Goal: Answer question/provide support: Share knowledge or assist other users

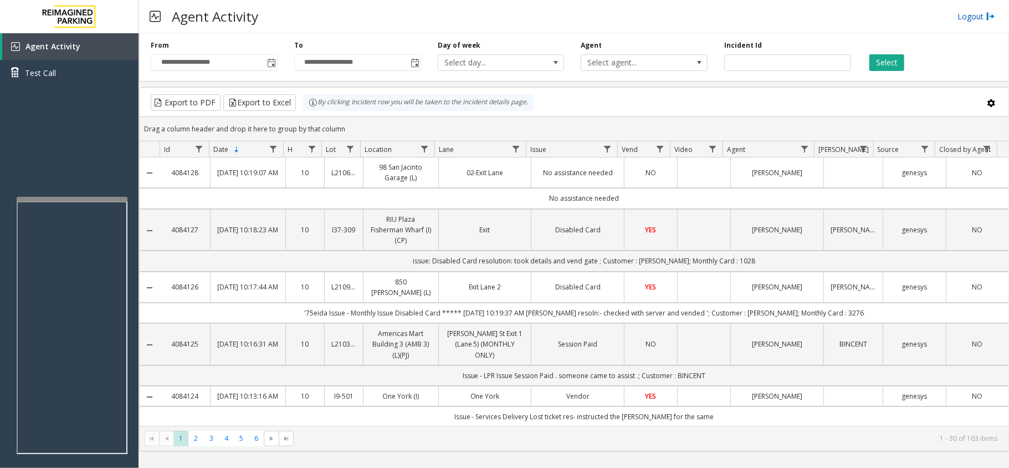
click at [985, 21] on link "Logout" at bounding box center [977, 17] width 38 height 12
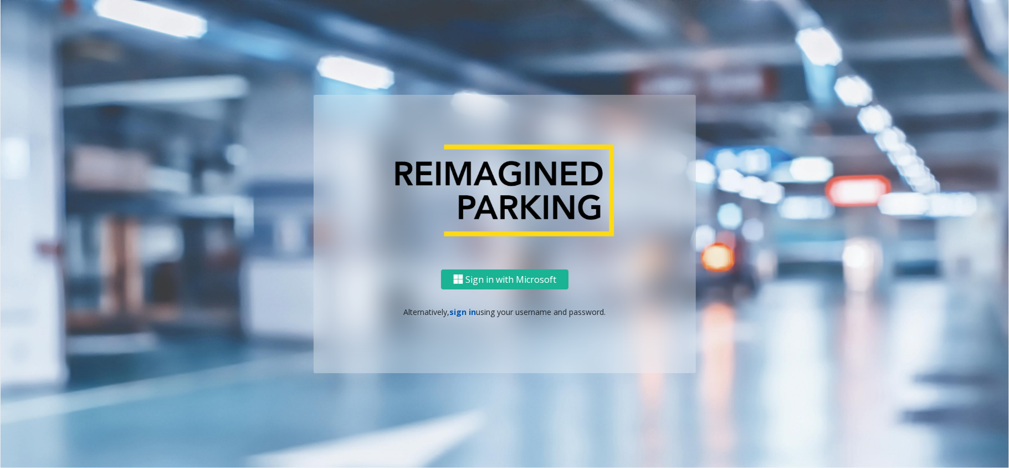
click at [463, 311] on link "sign in" at bounding box center [463, 311] width 27 height 11
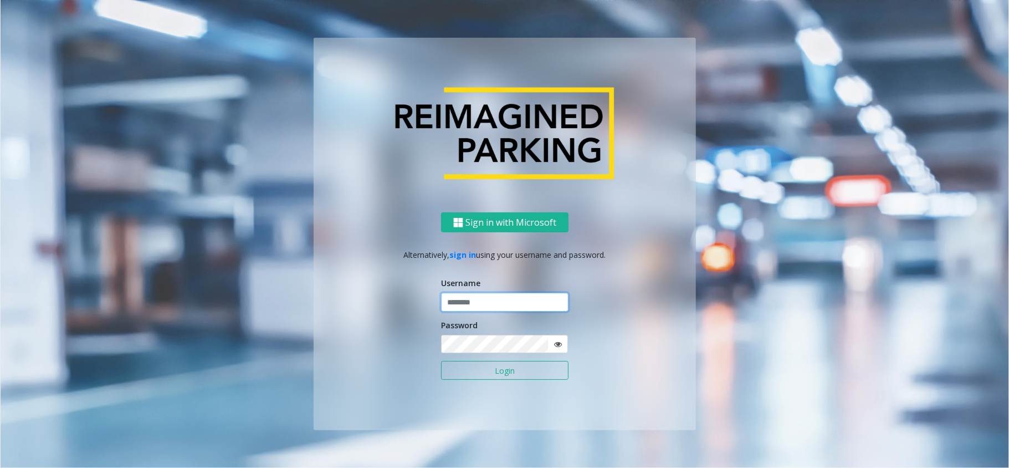
click at [472, 301] on input "text" at bounding box center [504, 302] width 127 height 19
type input "**********"
click at [555, 342] on icon at bounding box center [558, 344] width 8 height 8
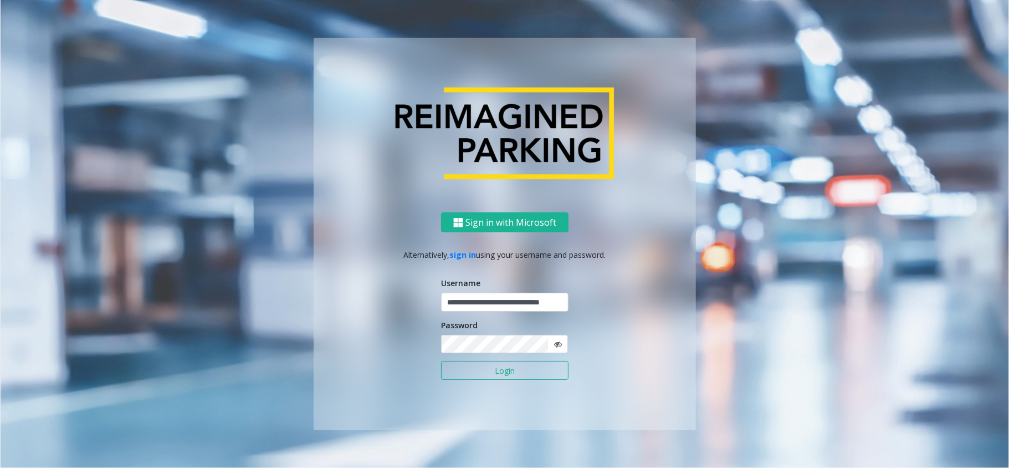
click at [543, 365] on button "Login" at bounding box center [504, 370] width 127 height 19
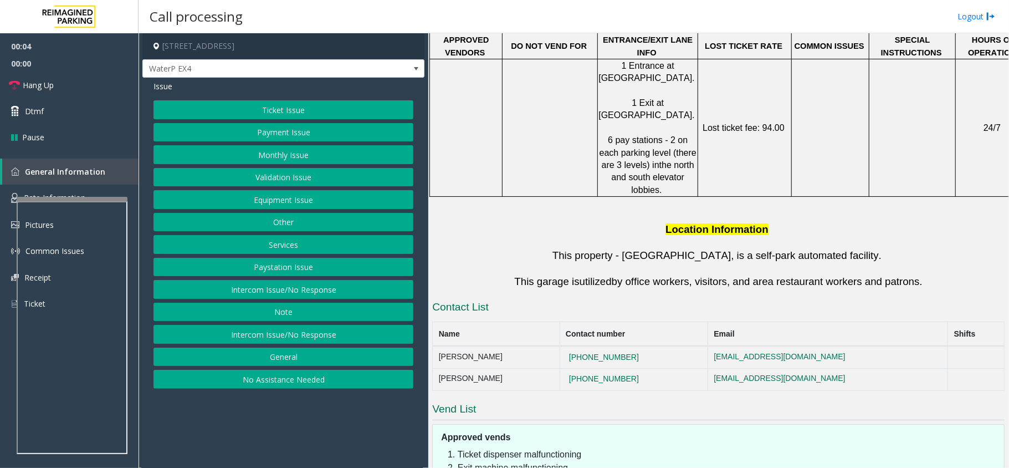
scroll to position [739, 0]
click at [287, 287] on button "Intercom Issue/No Response" at bounding box center [284, 289] width 260 height 19
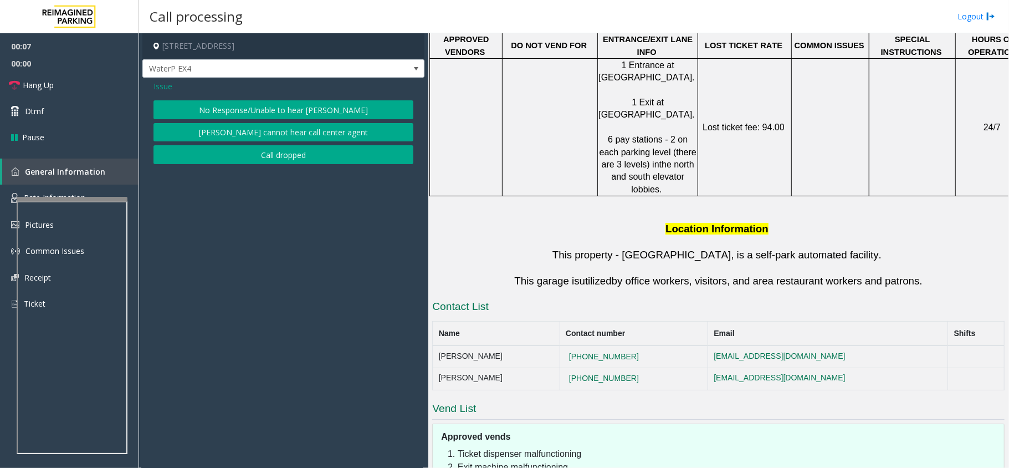
click at [291, 105] on button "No Response/Unable to hear [PERSON_NAME]" at bounding box center [284, 109] width 260 height 19
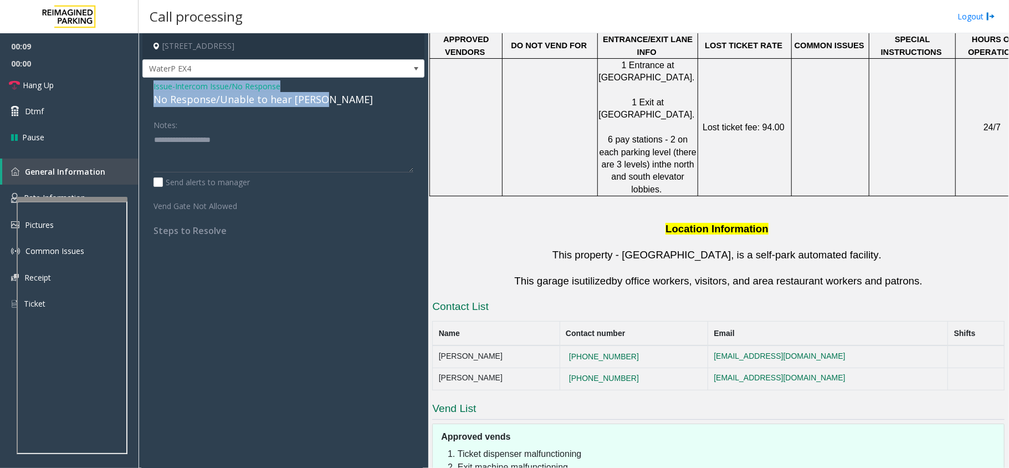
drag, startPoint x: 320, startPoint y: 98, endPoint x: 147, endPoint y: 83, distance: 174.1
click at [147, 83] on div "Issue - Intercom Issue/No Response No Response/Unable to hear [PERSON_NAME] Not…" at bounding box center [283, 163] width 282 height 170
click at [160, 84] on span "Issue" at bounding box center [163, 86] width 19 height 12
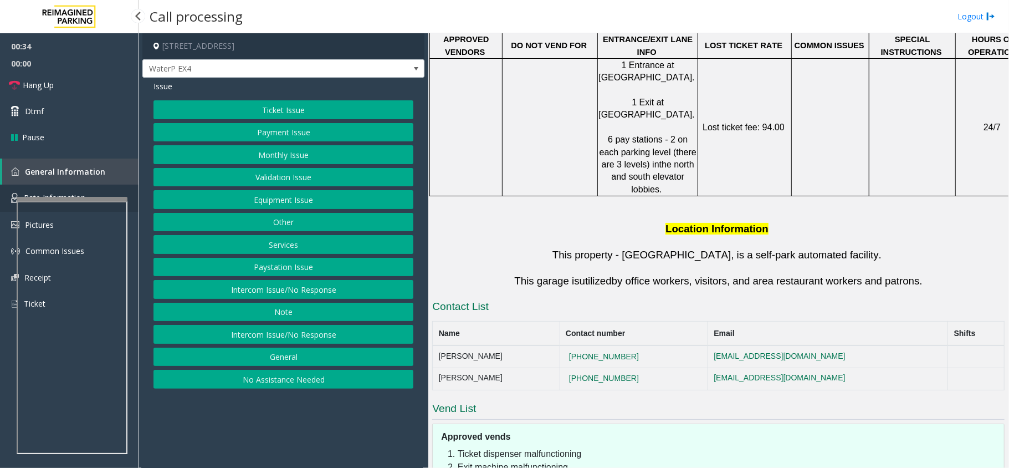
click at [59, 188] on link "Rate Information" at bounding box center [69, 198] width 139 height 27
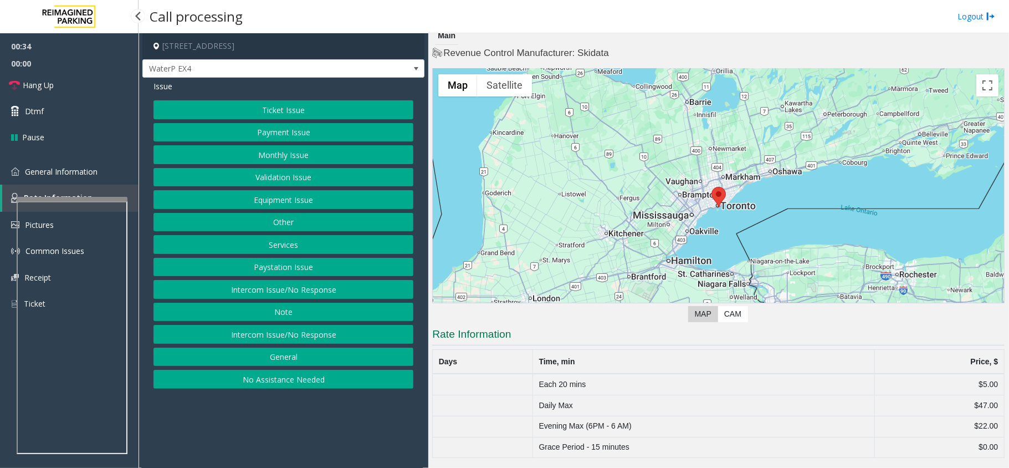
scroll to position [7, 0]
click at [94, 172] on span "General Information" at bounding box center [61, 171] width 73 height 11
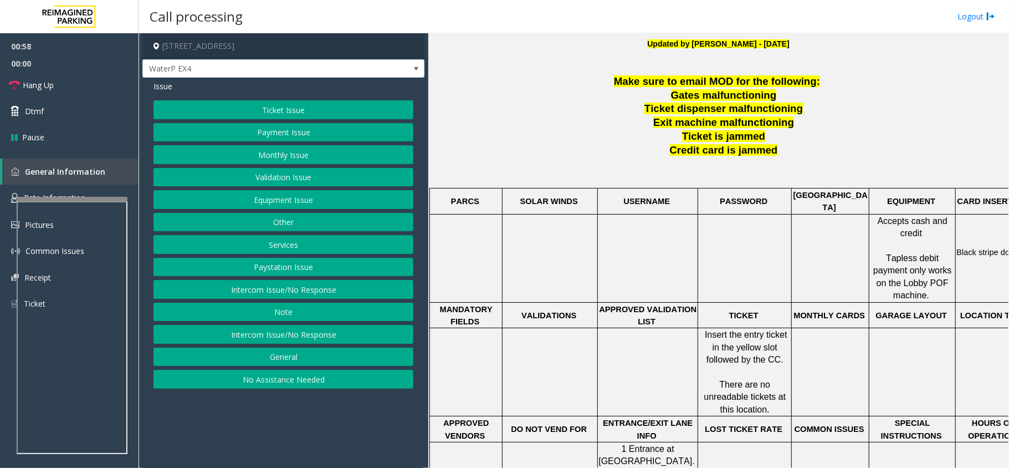
scroll to position [222, 0]
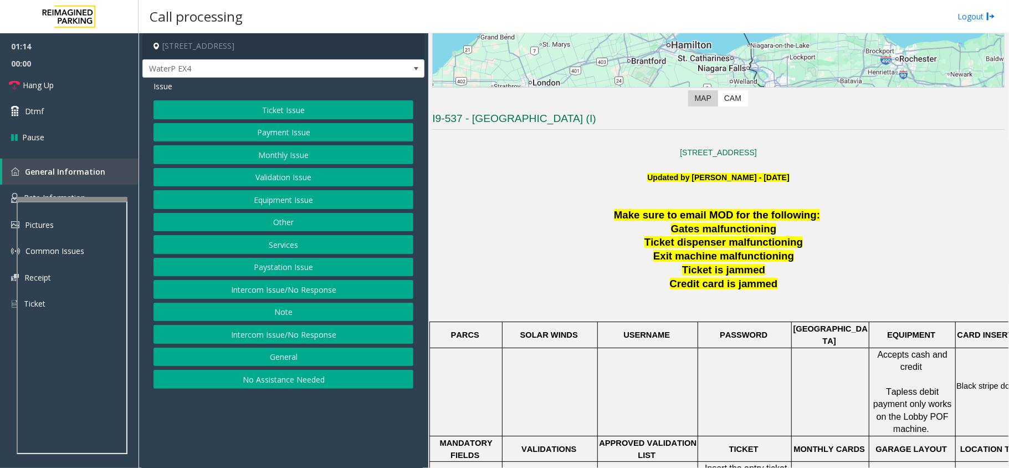
click at [321, 201] on button "Equipment Issue" at bounding box center [284, 199] width 260 height 19
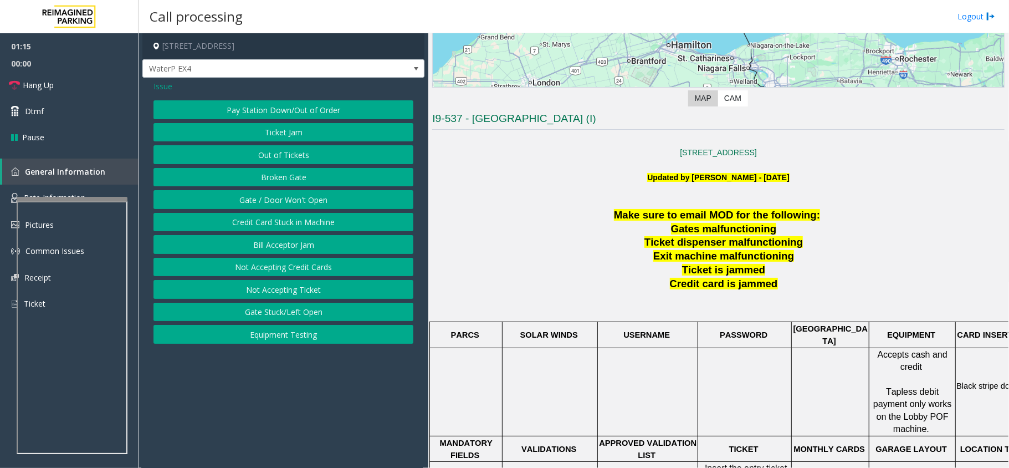
click at [290, 198] on button "Gate / Door Won't Open" at bounding box center [284, 199] width 260 height 19
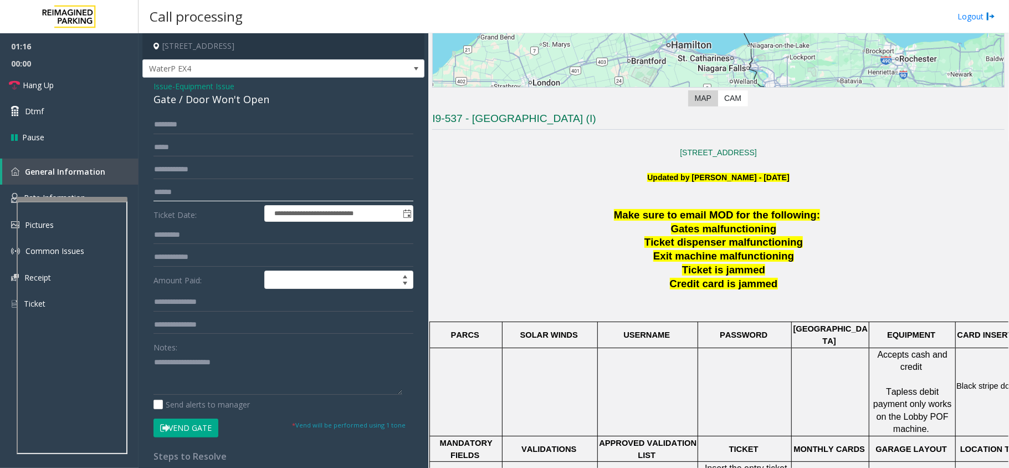
click at [176, 195] on input "text" at bounding box center [284, 192] width 260 height 19
drag, startPoint x: 279, startPoint y: 98, endPoint x: 143, endPoint y: 91, distance: 136.5
click at [143, 91] on div "**********" at bounding box center [283, 341] width 282 height 527
click at [320, 375] on textarea at bounding box center [278, 374] width 249 height 42
click at [285, 384] on textarea at bounding box center [278, 374] width 249 height 42
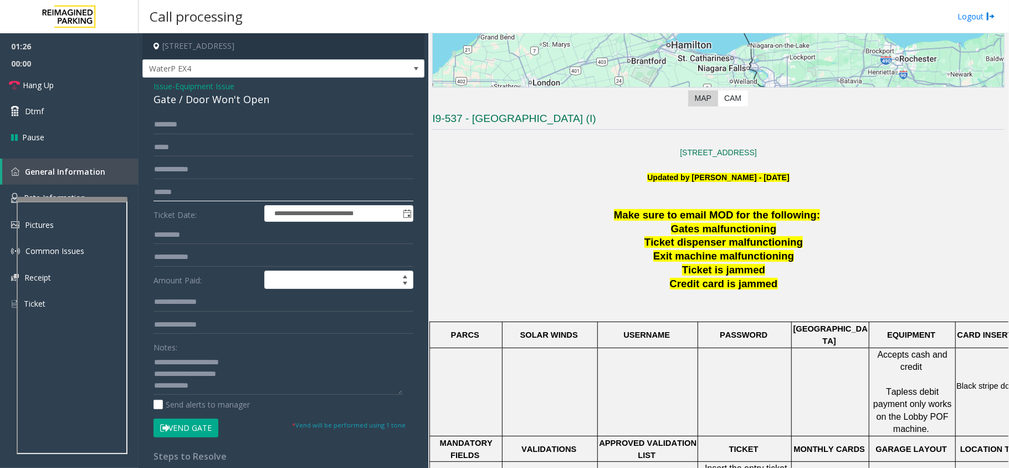
click at [195, 189] on input "text" at bounding box center [284, 192] width 260 height 19
click at [225, 393] on textarea at bounding box center [278, 374] width 249 height 42
click at [251, 375] on textarea at bounding box center [278, 374] width 249 height 42
type textarea "**********"
click at [177, 188] on input "text" at bounding box center [284, 192] width 260 height 19
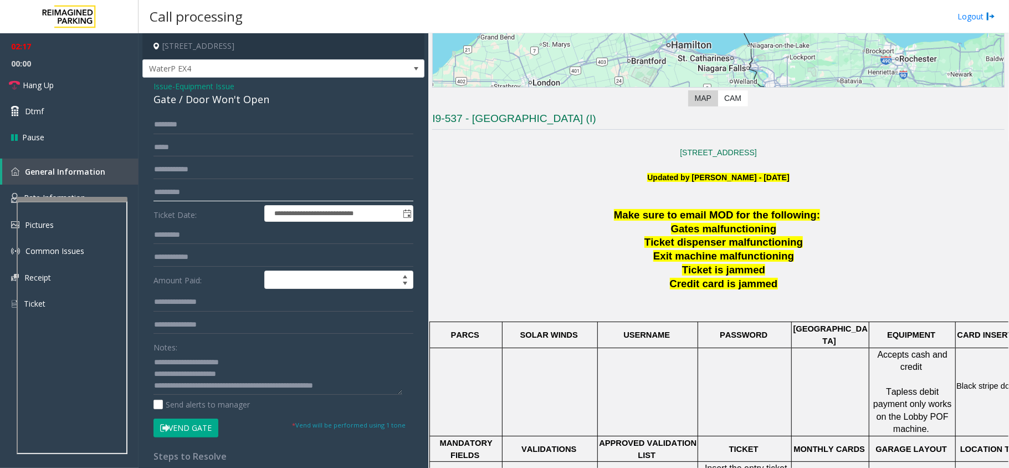
type input "*********"
click at [214, 430] on button "Vend Gate" at bounding box center [186, 427] width 65 height 19
click at [54, 89] on span "Hang Up" at bounding box center [38, 85] width 31 height 12
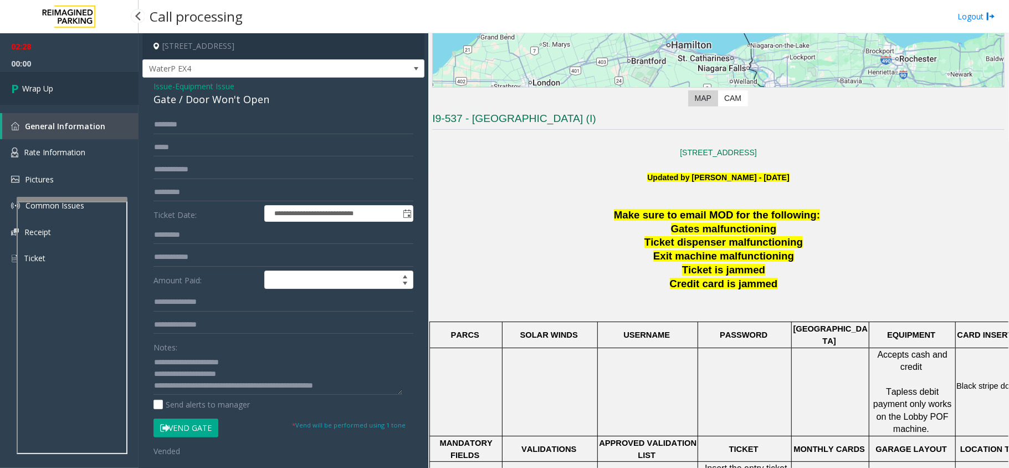
click at [53, 89] on span "Wrap Up" at bounding box center [37, 89] width 31 height 12
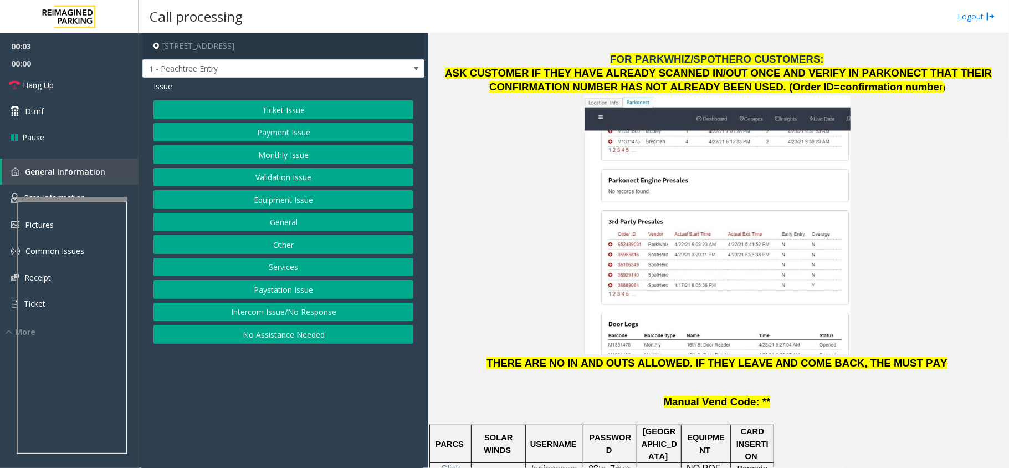
scroll to position [1256, 0]
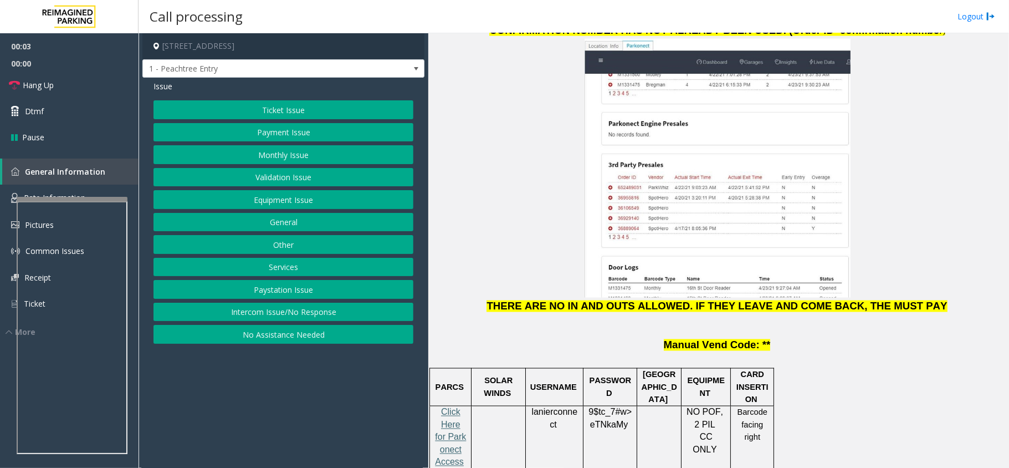
click at [453, 407] on span "Click Here for Parkonect Access" at bounding box center [450, 436] width 31 height 59
click at [561, 407] on span "lanierconnect" at bounding box center [554, 418] width 46 height 22
copy p "lanierconnect"
click at [557, 407] on span "lanierconnect" at bounding box center [554, 418] width 46 height 22
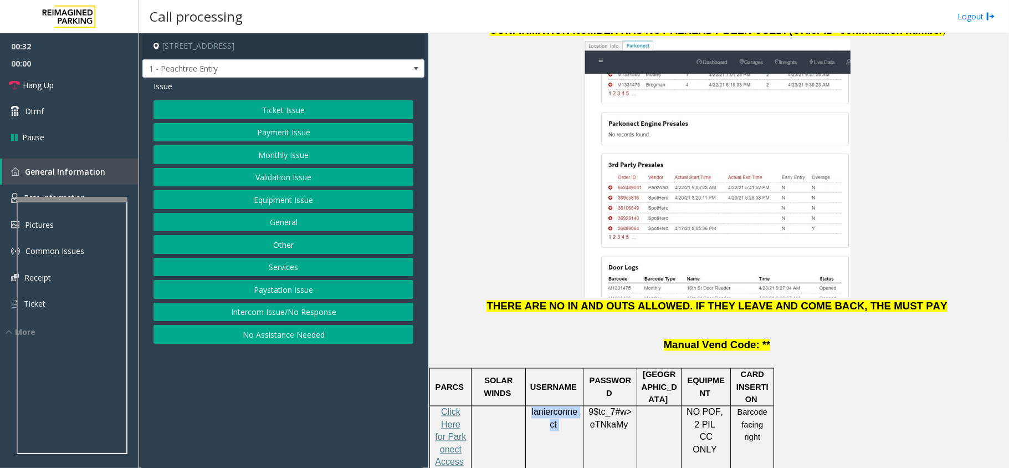
click at [557, 407] on span "lanierconnect" at bounding box center [554, 418] width 46 height 22
click at [276, 154] on button "Monthly Issue" at bounding box center [284, 154] width 260 height 19
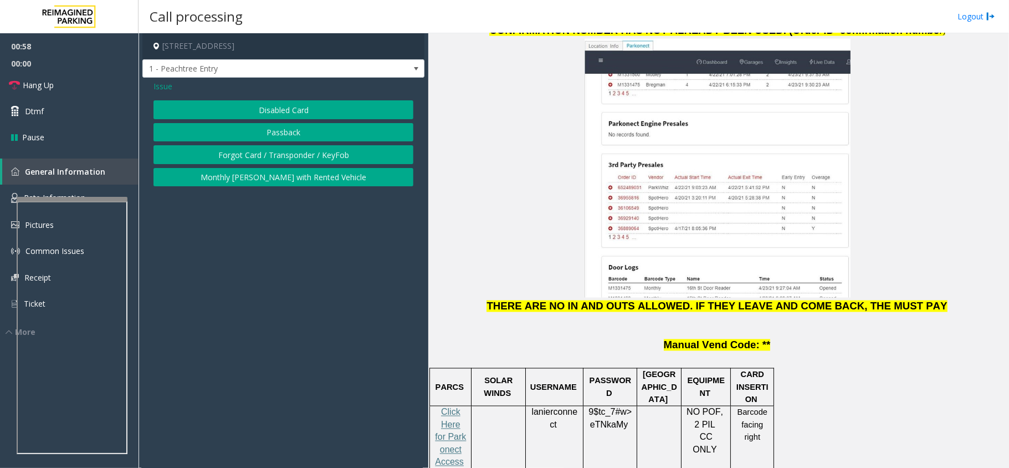
click at [166, 87] on span "Issue" at bounding box center [163, 86] width 19 height 12
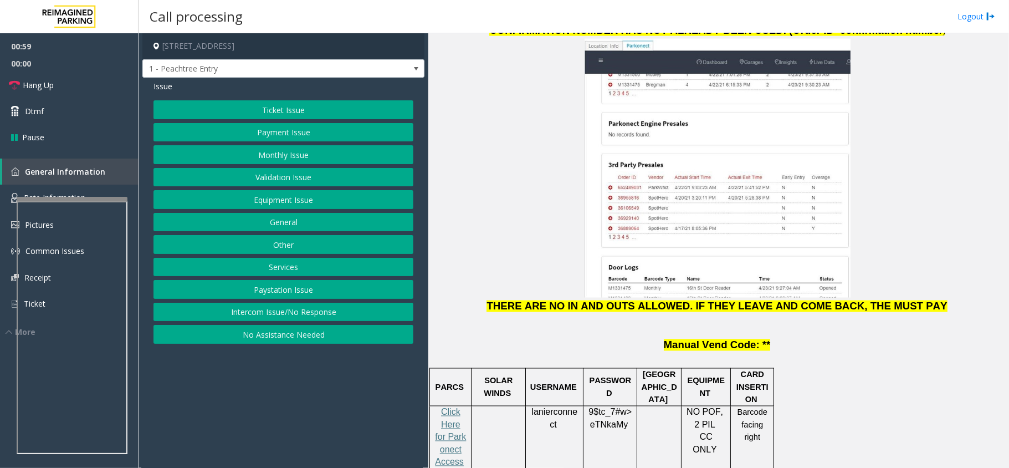
click at [288, 202] on button "Equipment Issue" at bounding box center [284, 199] width 260 height 19
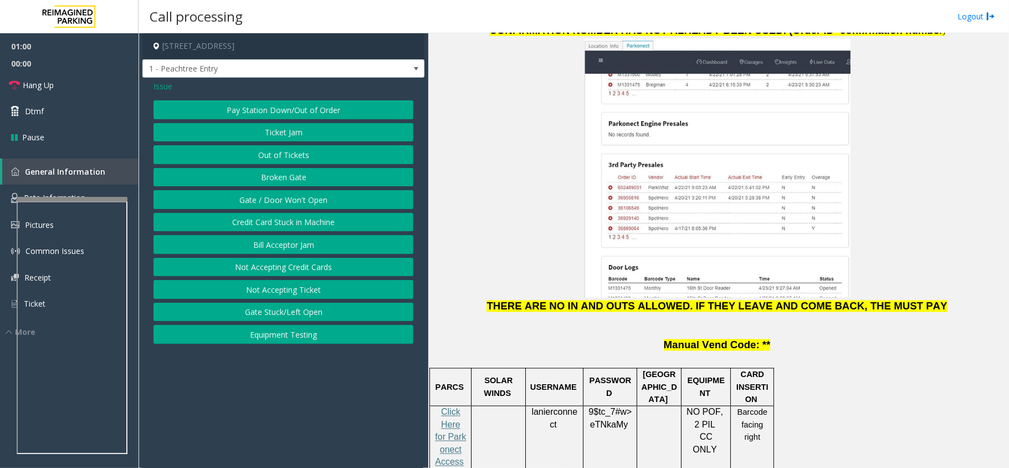
click at [288, 202] on button "Gate / Door Won't Open" at bounding box center [284, 199] width 260 height 19
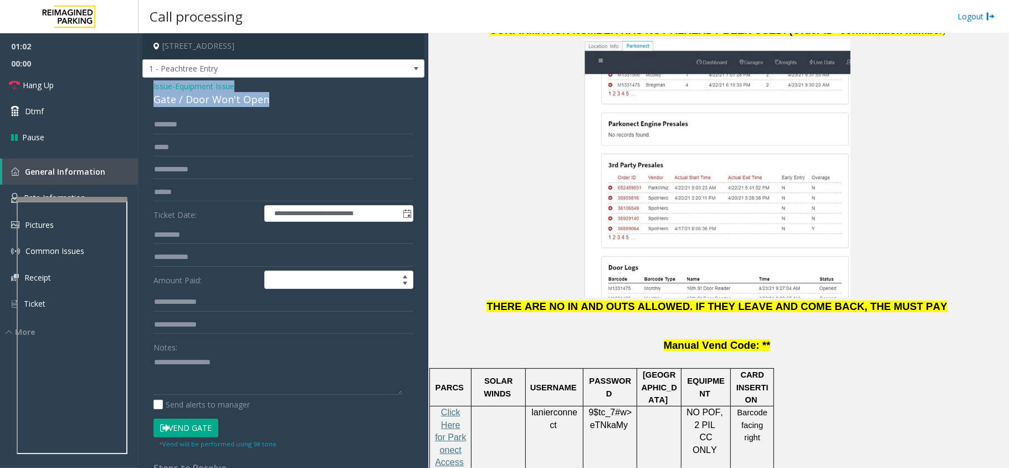
drag, startPoint x: 274, startPoint y: 101, endPoint x: 147, endPoint y: 89, distance: 126.9
click at [147, 89] on div "**********" at bounding box center [283, 353] width 282 height 550
click at [266, 369] on textarea at bounding box center [278, 374] width 249 height 42
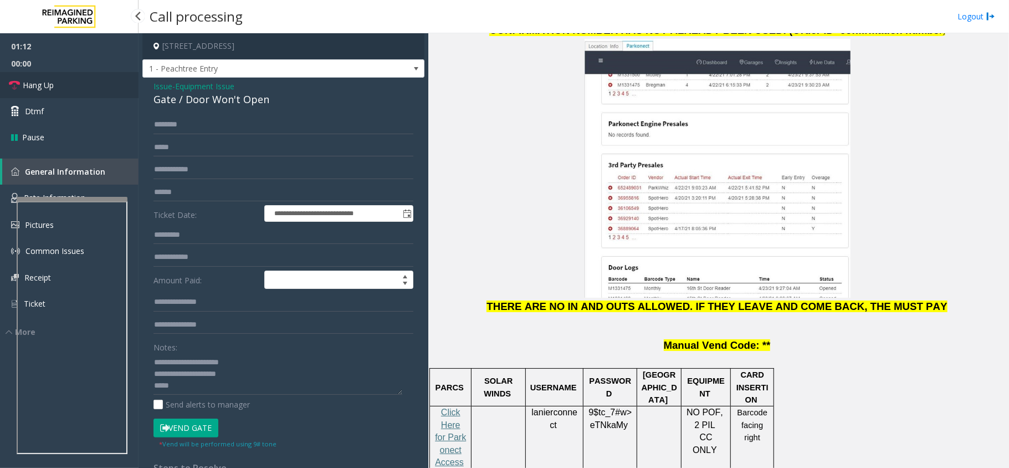
click at [68, 88] on link "Hang Up" at bounding box center [69, 85] width 139 height 26
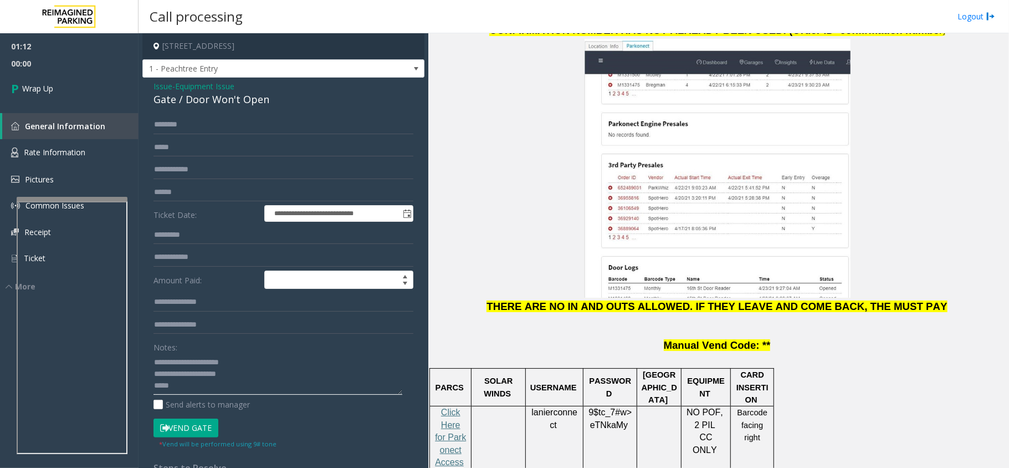
click at [198, 389] on textarea at bounding box center [278, 374] width 249 height 42
click at [253, 388] on textarea at bounding box center [278, 374] width 249 height 42
paste textarea "**********"
type textarea "**********"
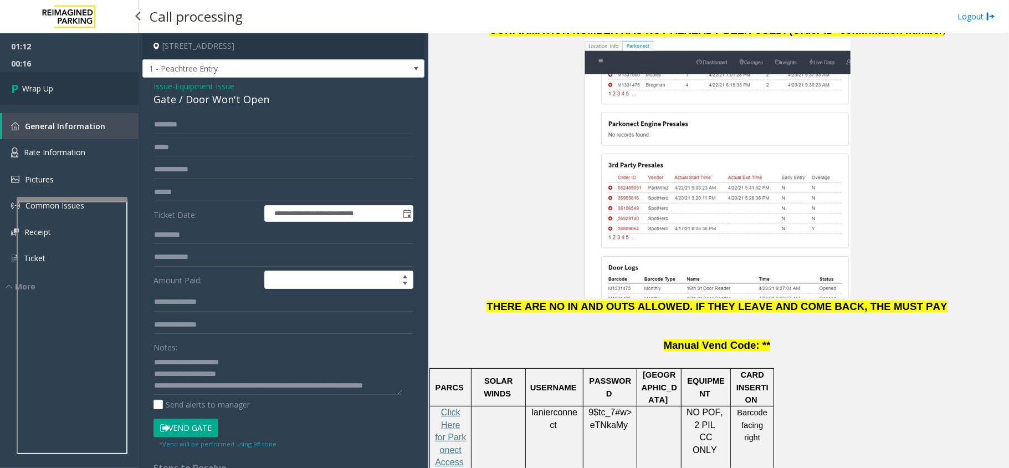
click at [69, 90] on link "Wrap Up" at bounding box center [69, 88] width 139 height 33
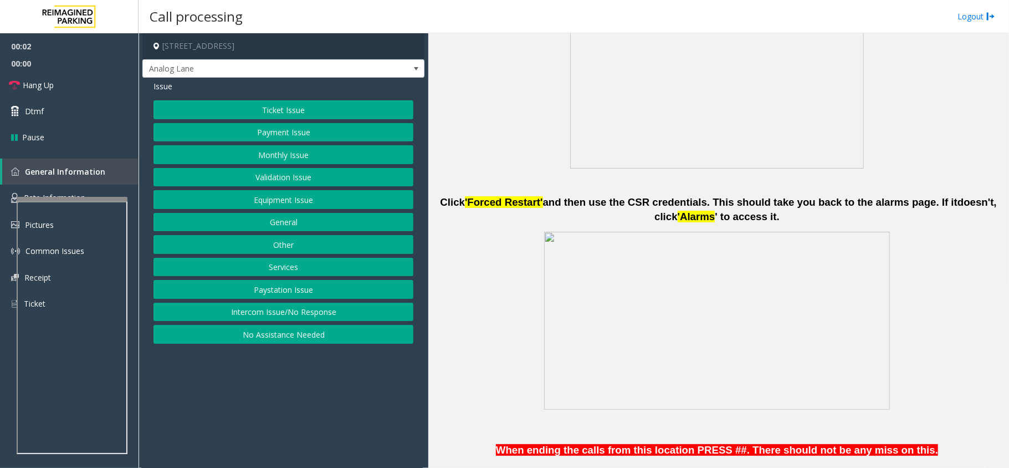
scroll to position [665, 0]
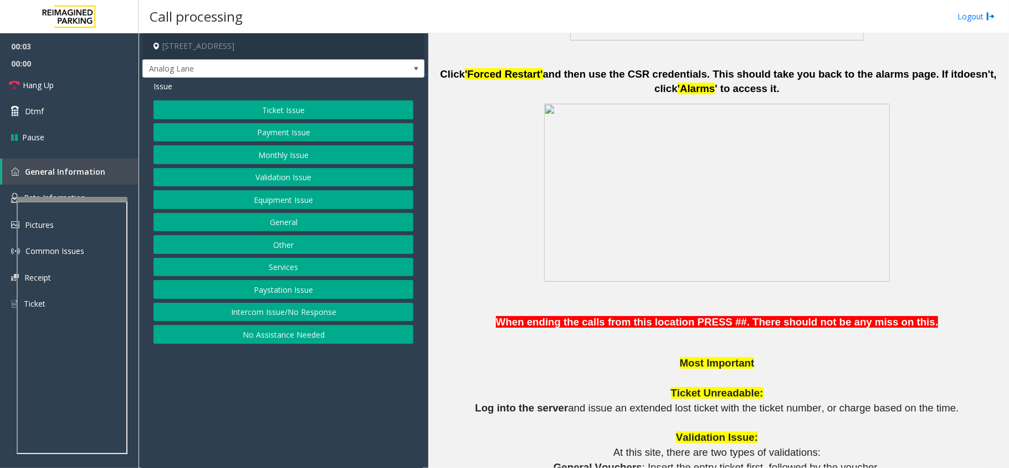
click at [333, 315] on button "Intercom Issue/No Response" at bounding box center [284, 312] width 260 height 19
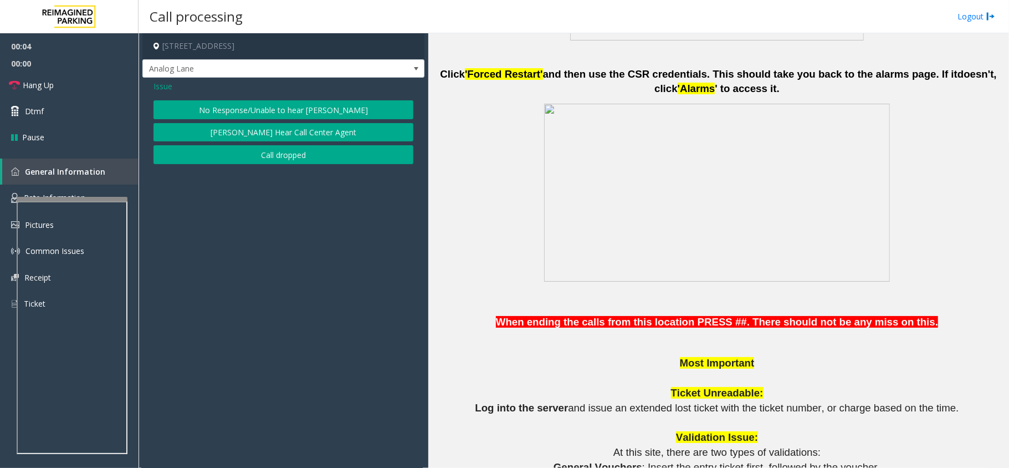
click at [311, 109] on button "No Response/Unable to hear [PERSON_NAME]" at bounding box center [284, 109] width 260 height 19
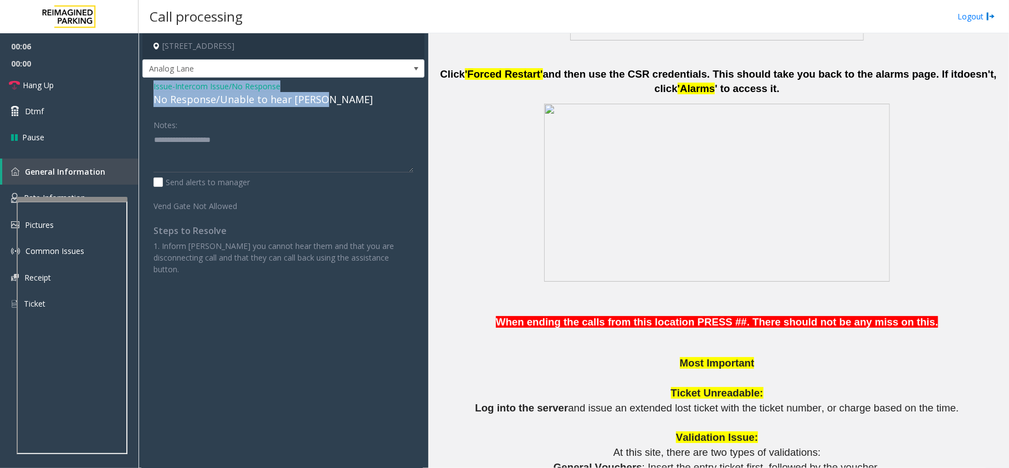
drag, startPoint x: 329, startPoint y: 96, endPoint x: 147, endPoint y: 83, distance: 182.2
click at [147, 83] on div "Issue - Intercom Issue/No Response No Response/Unable to hear [PERSON_NAME] Not…" at bounding box center [283, 182] width 282 height 208
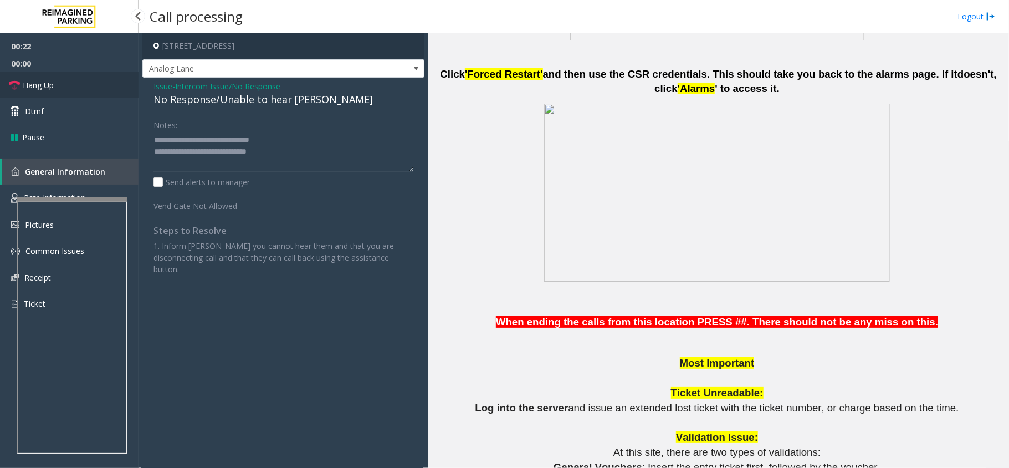
type textarea "**********"
click at [58, 81] on link "Hang Up" at bounding box center [69, 85] width 139 height 26
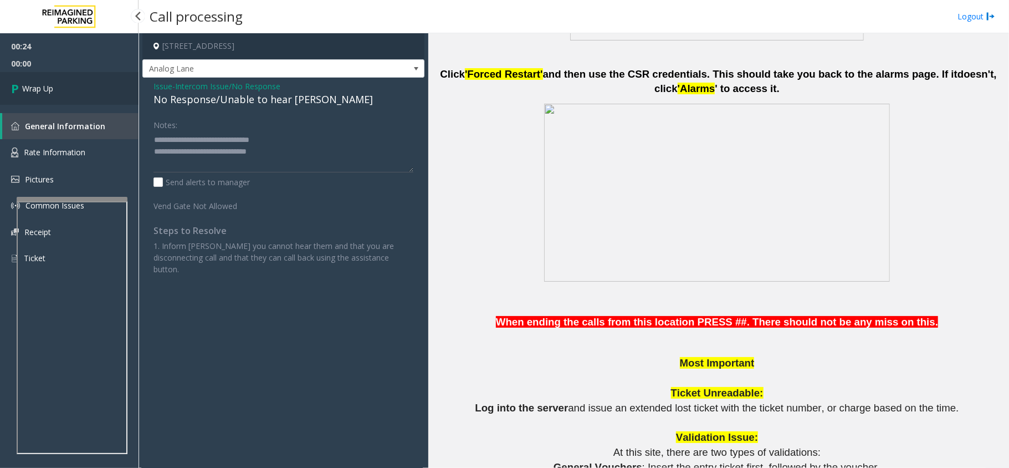
click at [58, 81] on link "Wrap Up" at bounding box center [69, 88] width 139 height 33
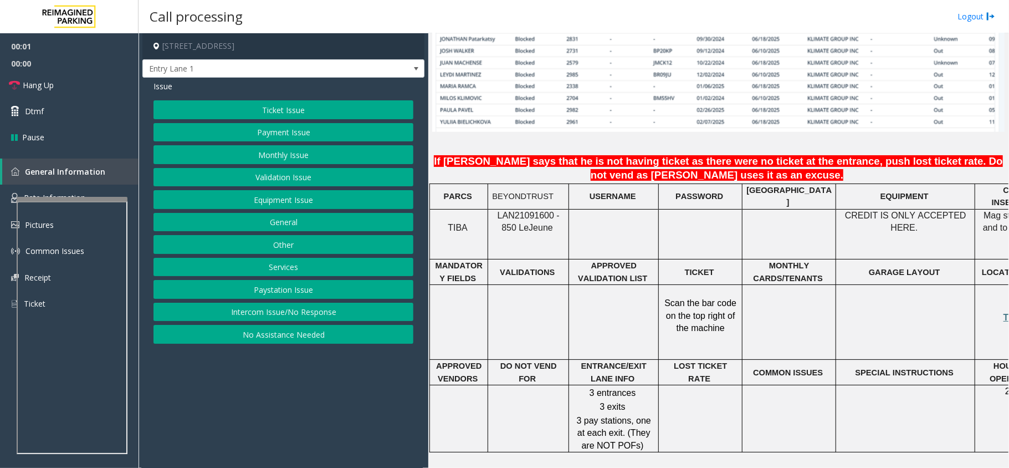
scroll to position [960, 0]
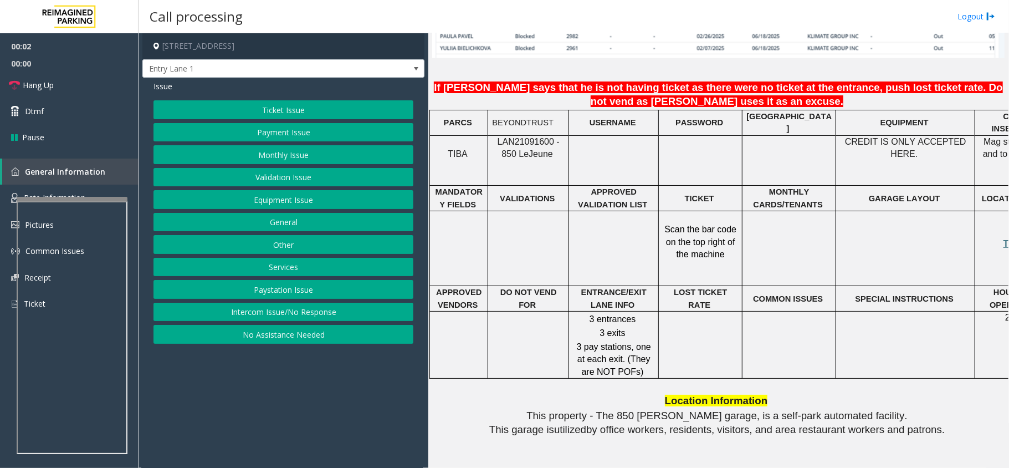
click at [529, 137] on span "LAN21091600 - 850 Le" at bounding box center [529, 148] width 62 height 22
copy p "LAN21091600 - 850 Le Jeune"
click at [529, 137] on span "LAN21091600 - 850 Le" at bounding box center [529, 148] width 62 height 22
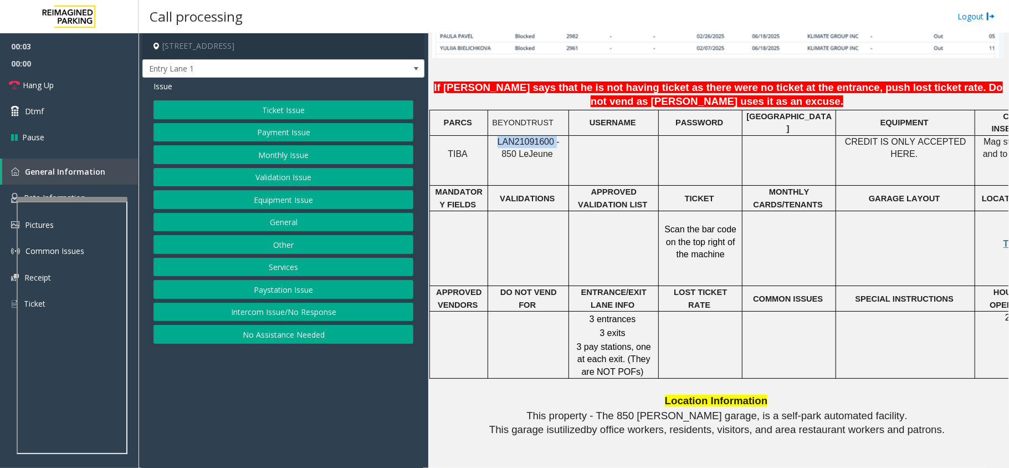
click at [529, 137] on span "LAN21091600 - 850 Le" at bounding box center [529, 148] width 62 height 22
click at [276, 310] on button "Intercom Issue/No Response" at bounding box center [284, 312] width 260 height 19
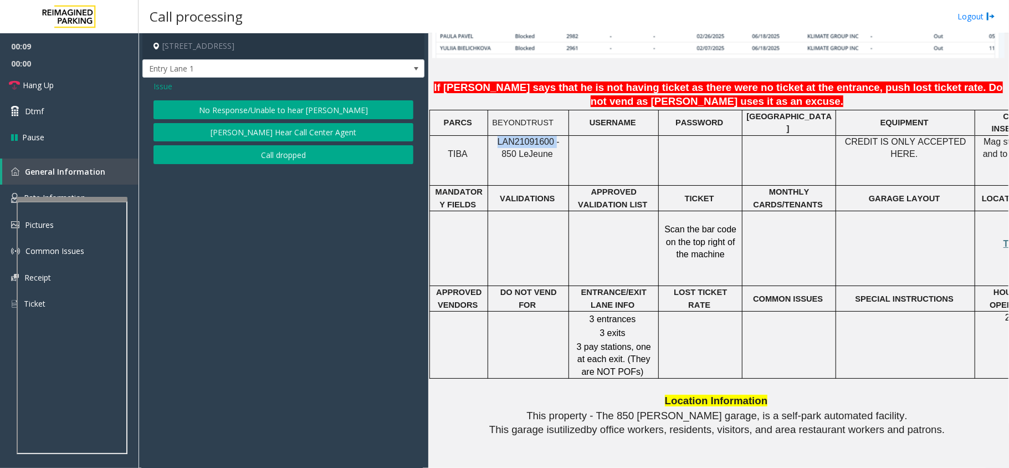
click at [284, 101] on button "No Response/Unable to hear [PERSON_NAME]" at bounding box center [284, 109] width 260 height 19
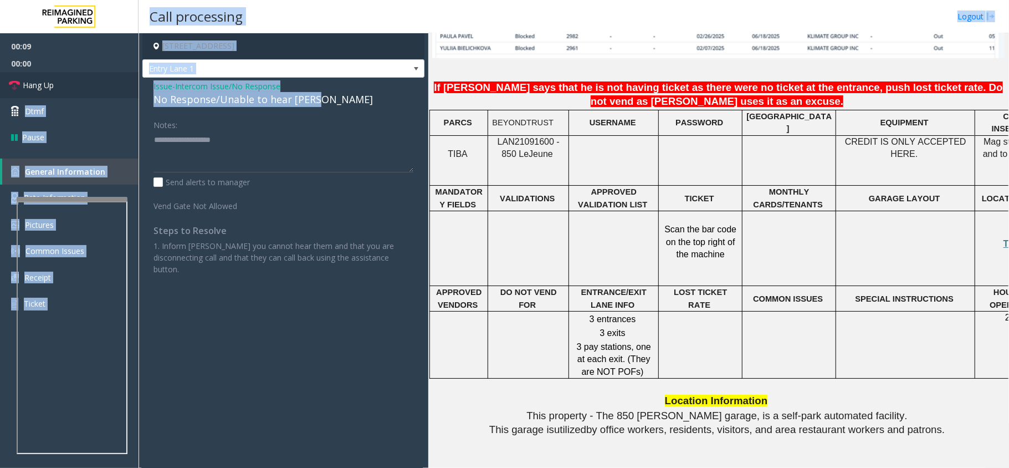
drag, startPoint x: 317, startPoint y: 102, endPoint x: 120, endPoint y: 87, distance: 197.9
click at [120, 87] on app-root "00:09 00:00 Hang Up Dtmf Pause General Information Rate Information Pictures Co…" at bounding box center [504, 234] width 1009 height 468
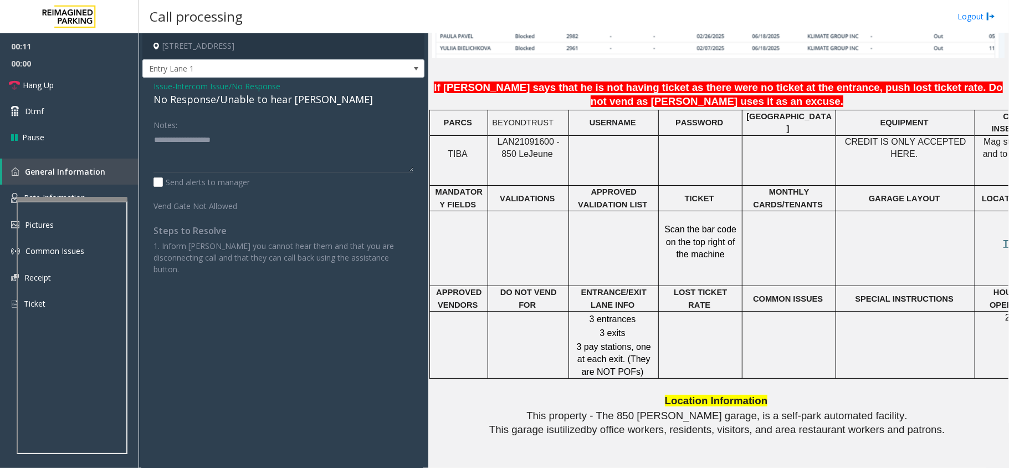
click at [344, 104] on div "No Response/Unable to hear [PERSON_NAME]" at bounding box center [284, 99] width 260 height 15
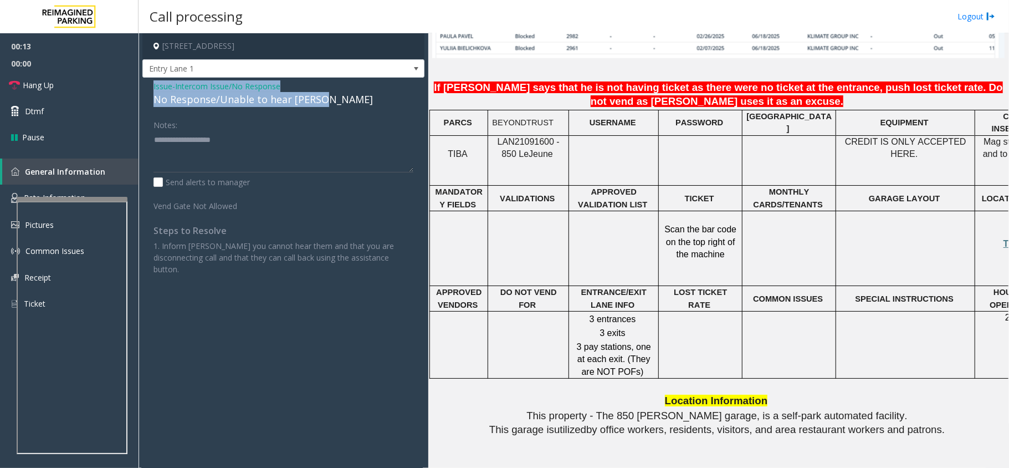
drag, startPoint x: 336, startPoint y: 99, endPoint x: 142, endPoint y: 83, distance: 194.6
click at [142, 83] on app-call-processing-form "[STREET_ADDRESS] Entry Lane 1 Issue - Intercom Issue/No Response No Response/Un…" at bounding box center [284, 250] width 290 height 434
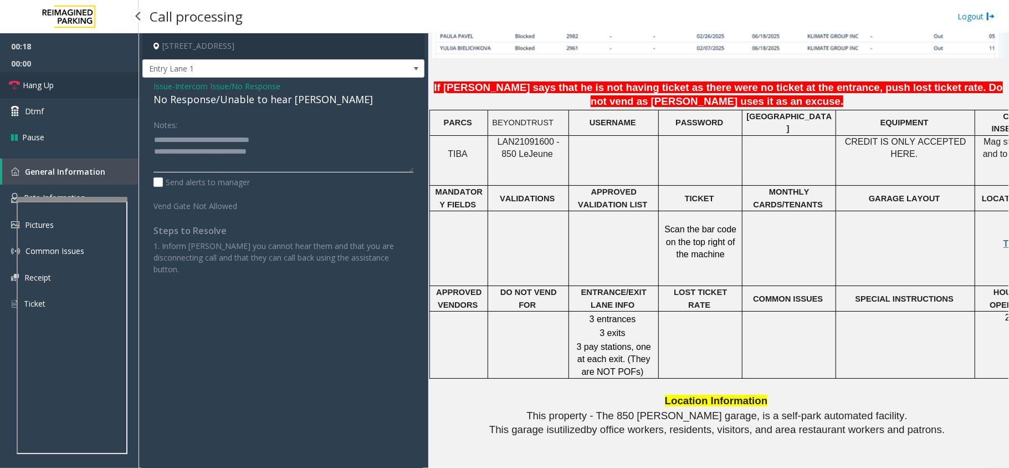
type textarea "**********"
click at [54, 89] on link "Hang Up" at bounding box center [69, 85] width 139 height 26
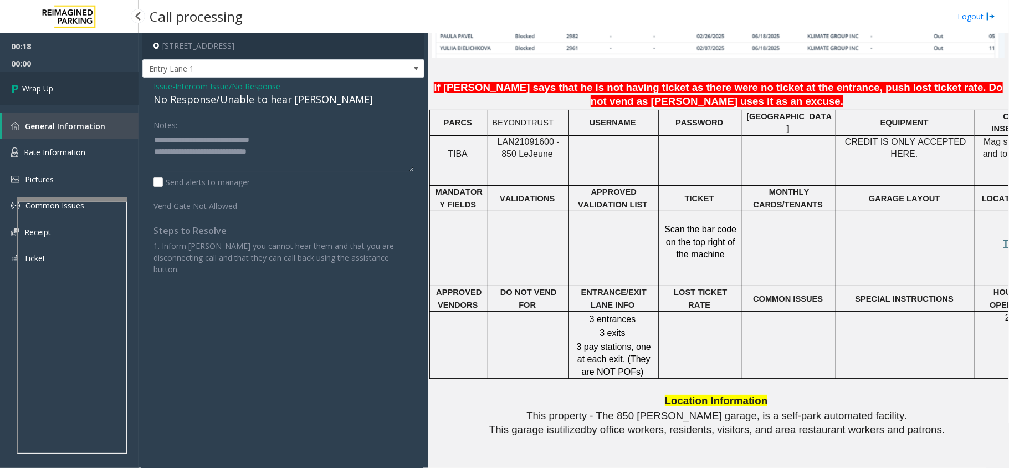
click at [54, 89] on link "Wrap Up" at bounding box center [69, 88] width 139 height 33
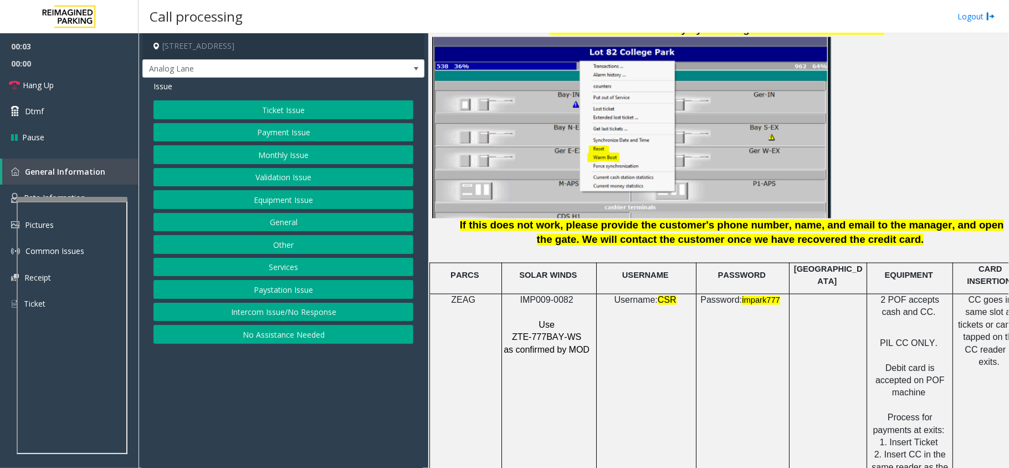
scroll to position [1552, 0]
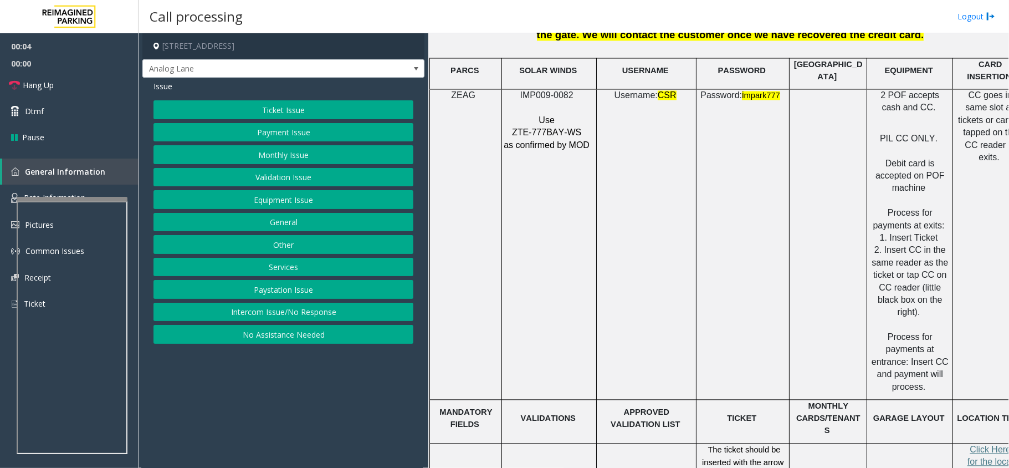
click at [546, 90] on span "IMP009-0082" at bounding box center [546, 94] width 53 height 9
copy p "IMP009-0082"
click at [88, 93] on link "Hang Up" at bounding box center [69, 85] width 139 height 26
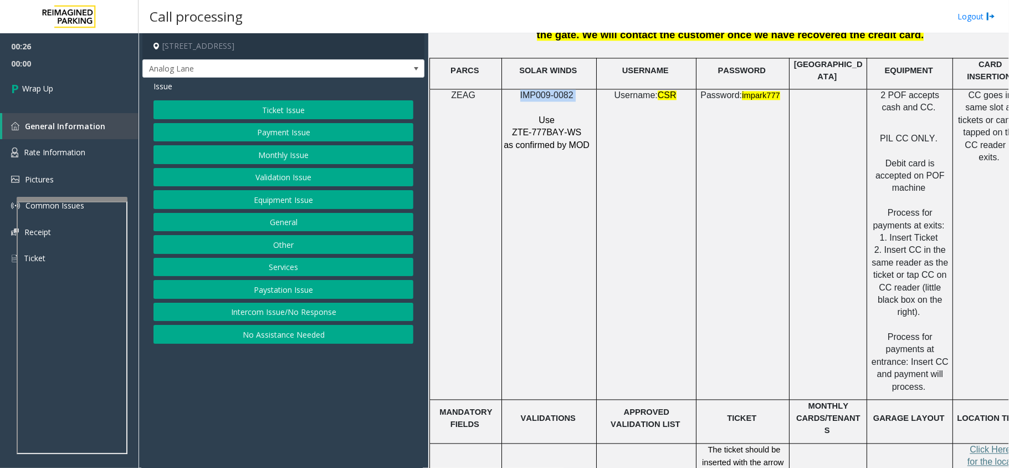
click at [305, 201] on button "Equipment Issue" at bounding box center [284, 199] width 260 height 19
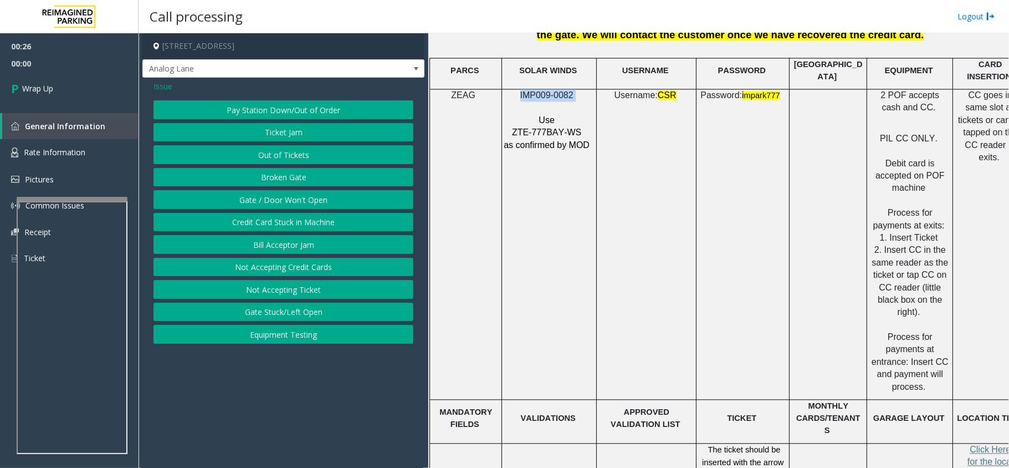
click at [311, 197] on button "Gate / Door Won't Open" at bounding box center [284, 199] width 260 height 19
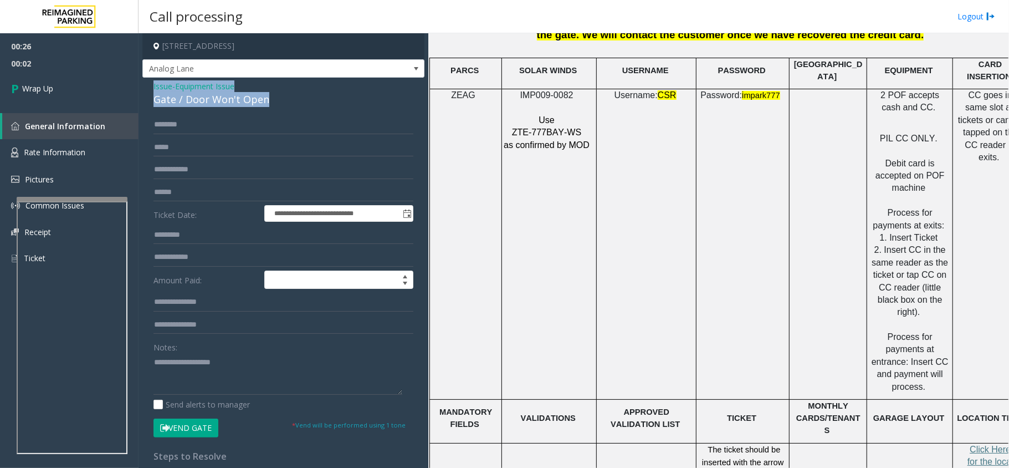
drag, startPoint x: 278, startPoint y: 98, endPoint x: 149, endPoint y: 80, distance: 130.3
click at [149, 80] on div "**********" at bounding box center [283, 347] width 282 height 539
click at [256, 379] on textarea at bounding box center [278, 374] width 249 height 42
click at [259, 379] on textarea at bounding box center [278, 374] width 249 height 42
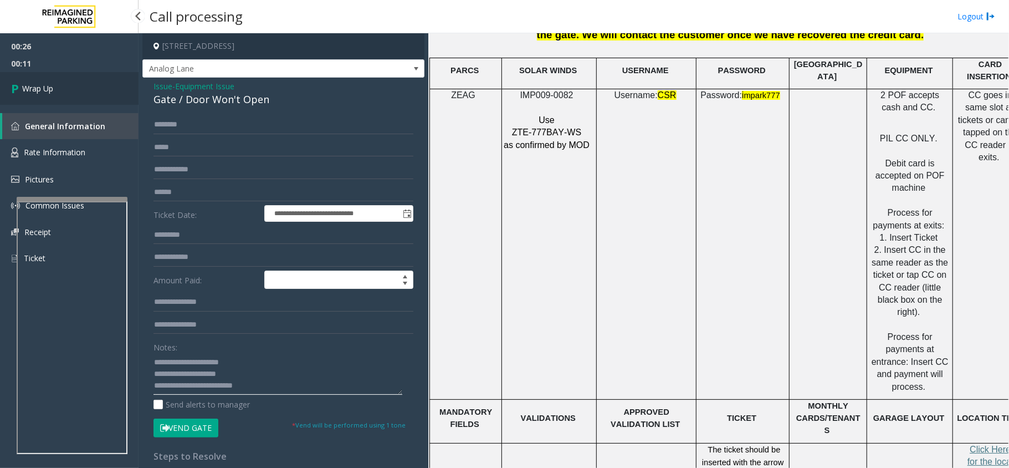
type textarea "**********"
click at [65, 94] on link "Wrap Up" at bounding box center [69, 88] width 139 height 33
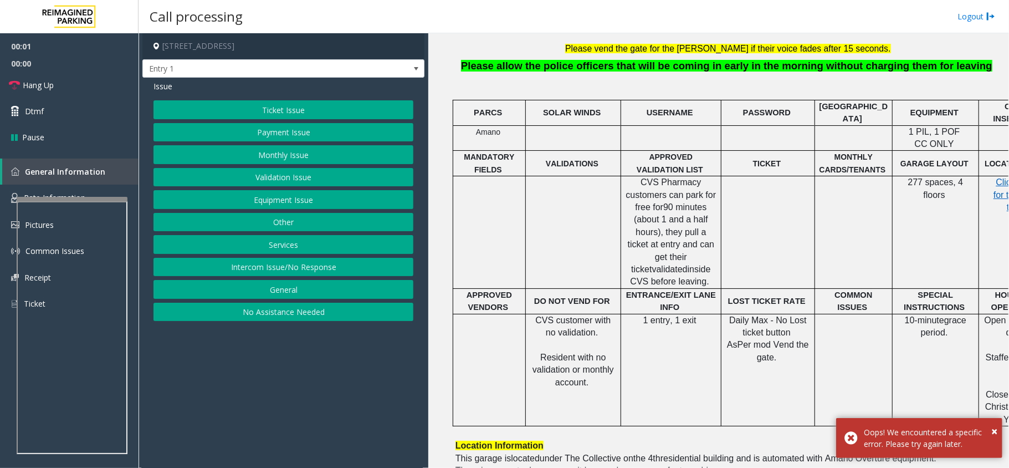
scroll to position [443, 0]
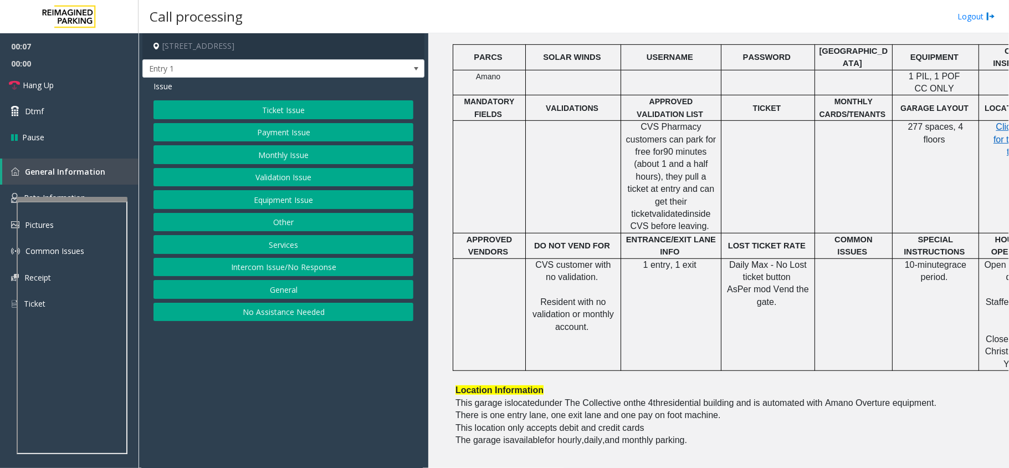
click at [251, 269] on button "Intercom Issue/No Response" at bounding box center [284, 267] width 260 height 19
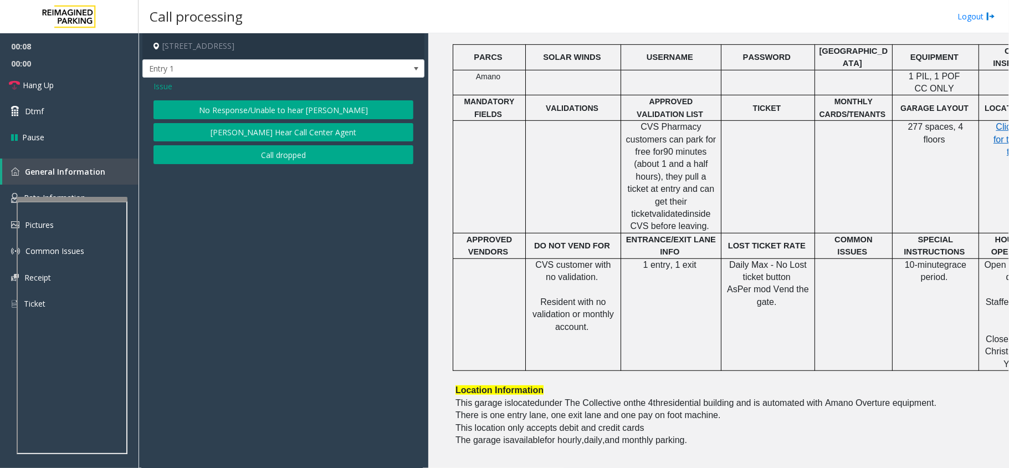
click at [339, 112] on button "No Response/Unable to hear [PERSON_NAME]" at bounding box center [284, 109] width 260 height 19
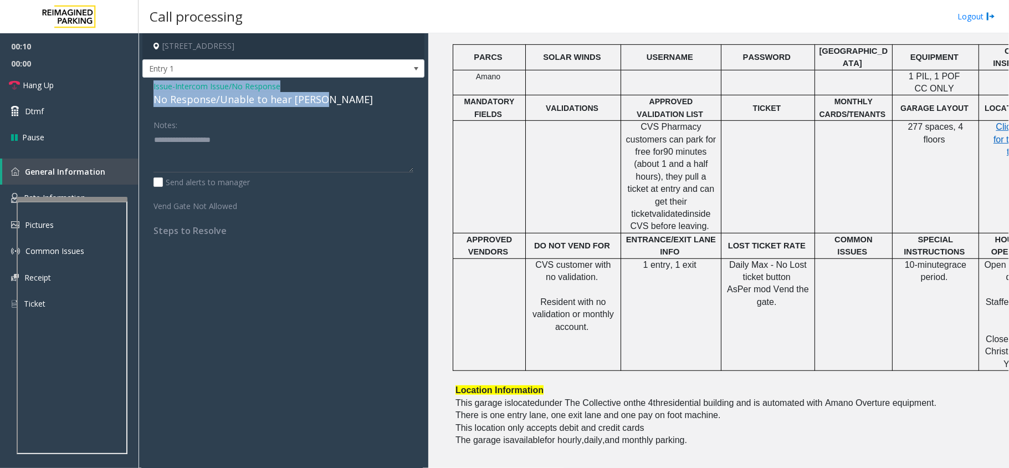
drag, startPoint x: 324, startPoint y: 98, endPoint x: 149, endPoint y: 91, distance: 175.8
click at [149, 91] on div "Issue - Intercom Issue/No Response No Response/Unable to hear [PERSON_NAME] Not…" at bounding box center [283, 163] width 282 height 170
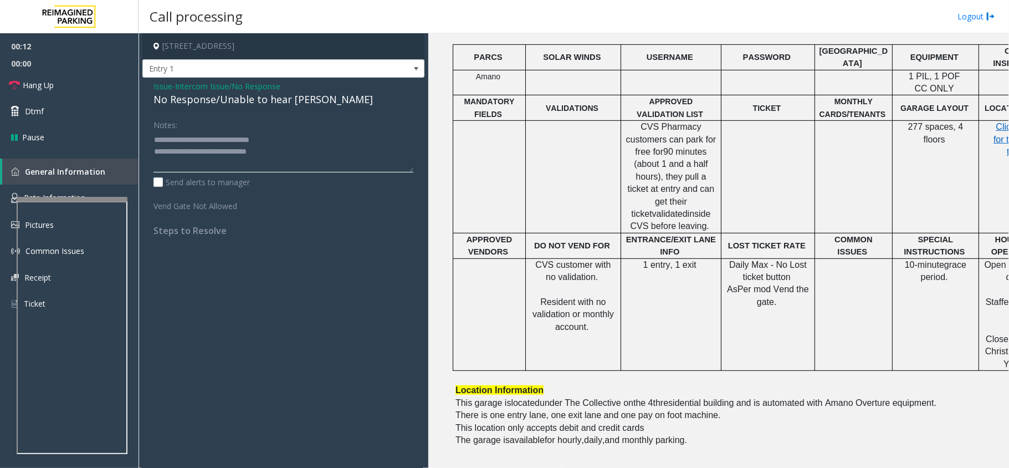
click at [316, 151] on textarea at bounding box center [284, 152] width 260 height 42
type textarea "**********"
click at [90, 91] on link "Hang Up" at bounding box center [69, 85] width 139 height 26
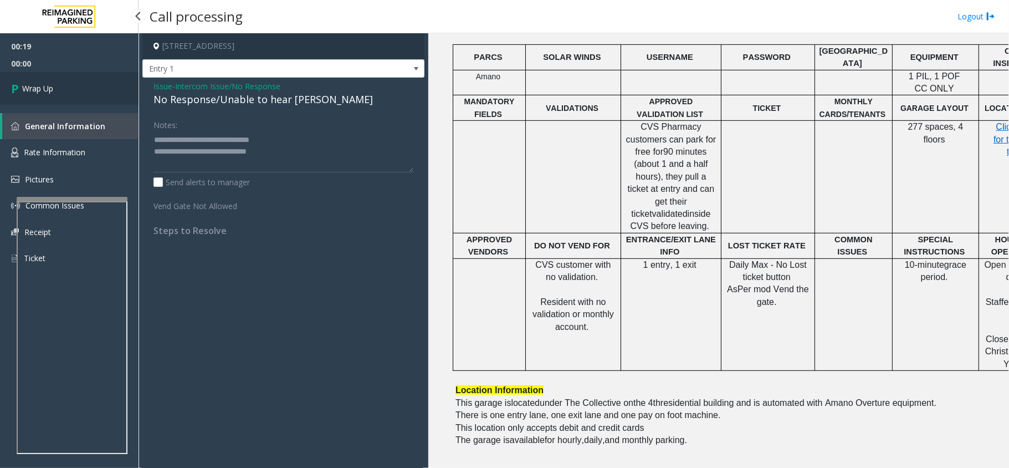
click at [90, 91] on link "Wrap Up" at bounding box center [69, 88] width 139 height 33
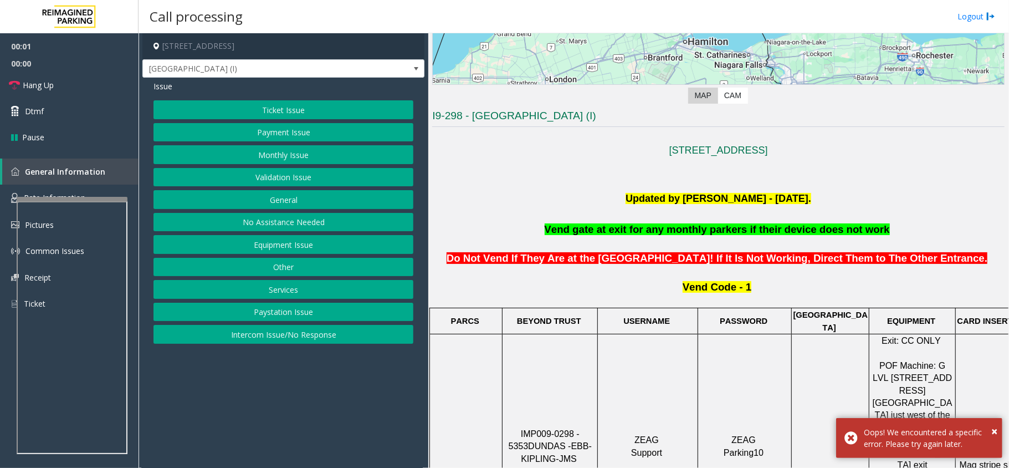
scroll to position [443, 0]
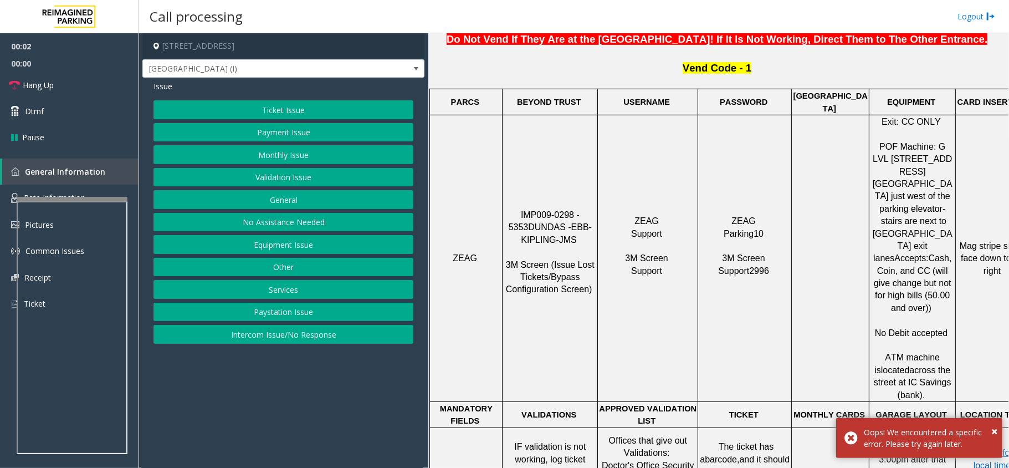
click at [544, 210] on span "IMP009-0298 - 5353" at bounding box center [546, 221] width 74 height 22
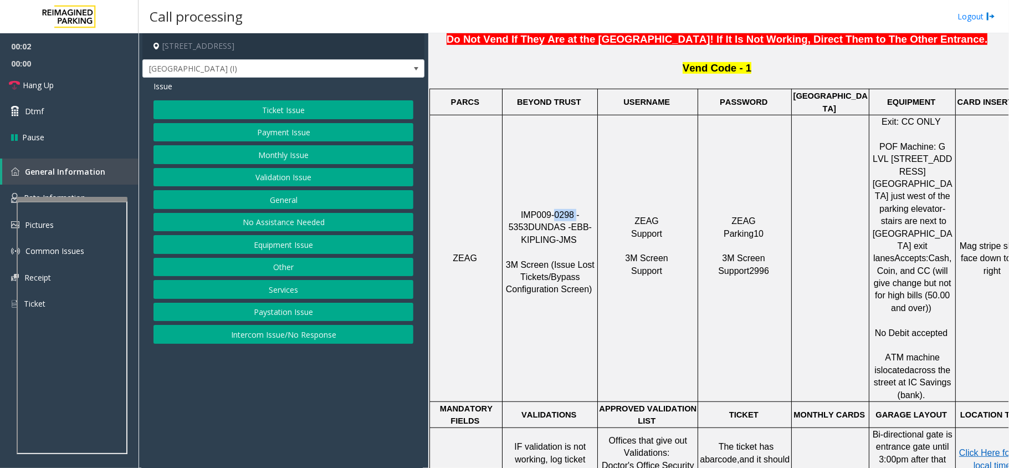
click at [544, 210] on span "IMP009-0298 - 5353" at bounding box center [546, 221] width 74 height 22
click at [568, 210] on span "IMP009-0298 - 5353" at bounding box center [546, 221] width 74 height 22
drag, startPoint x: 561, startPoint y: 182, endPoint x: 509, endPoint y: 180, distance: 52.7
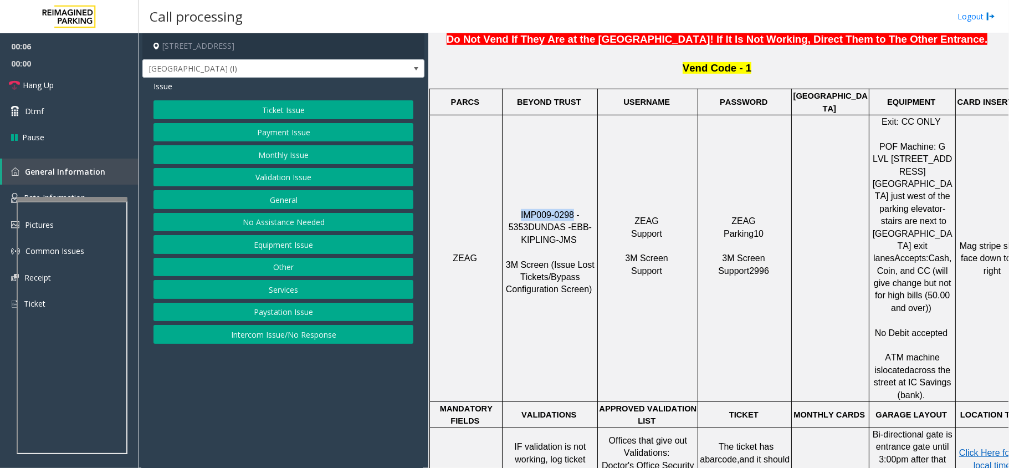
click at [509, 209] on p "IMP009-0298 - 5353 DUNDAS - EBB-KIPLING-JMS 3M Screen (Issue Lost Tickets/Bypas…" at bounding box center [550, 258] width 94 height 99
copy span "IMP009-0298"
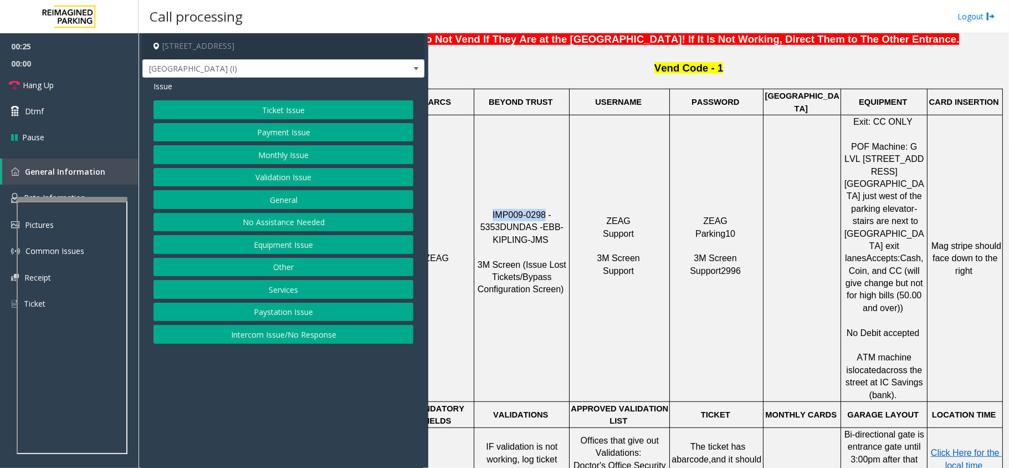
click at [313, 156] on button "Monthly Issue" at bounding box center [284, 154] width 260 height 19
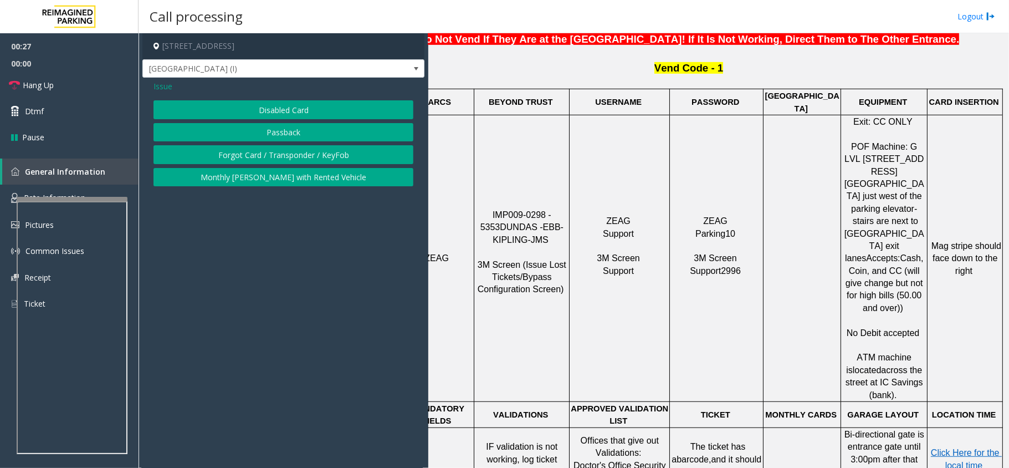
click at [165, 89] on span "Issue" at bounding box center [163, 86] width 19 height 12
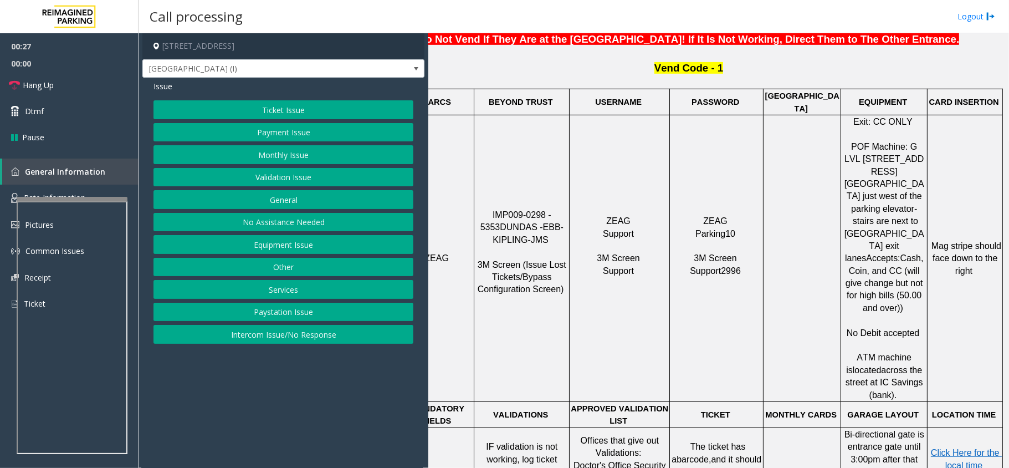
click at [257, 125] on button "Payment Issue" at bounding box center [284, 132] width 260 height 19
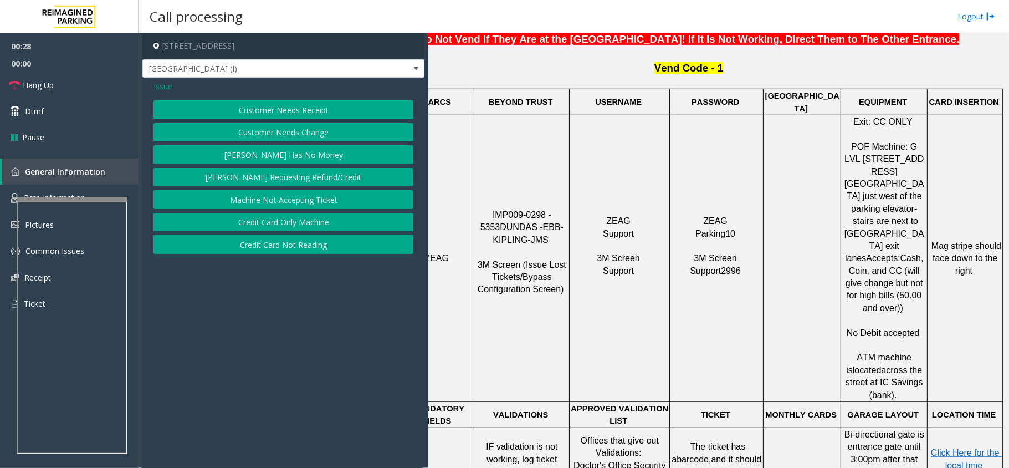
click at [295, 111] on button "Customer Needs Receipt" at bounding box center [284, 109] width 260 height 19
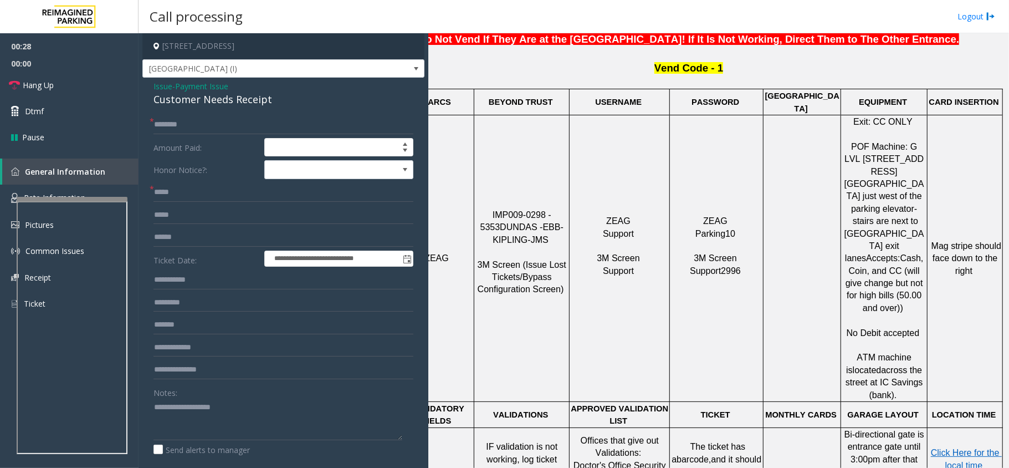
click at [223, 103] on div "Customer Needs Receipt" at bounding box center [284, 99] width 260 height 15
click at [196, 85] on span "Payment Issue" at bounding box center [201, 86] width 53 height 12
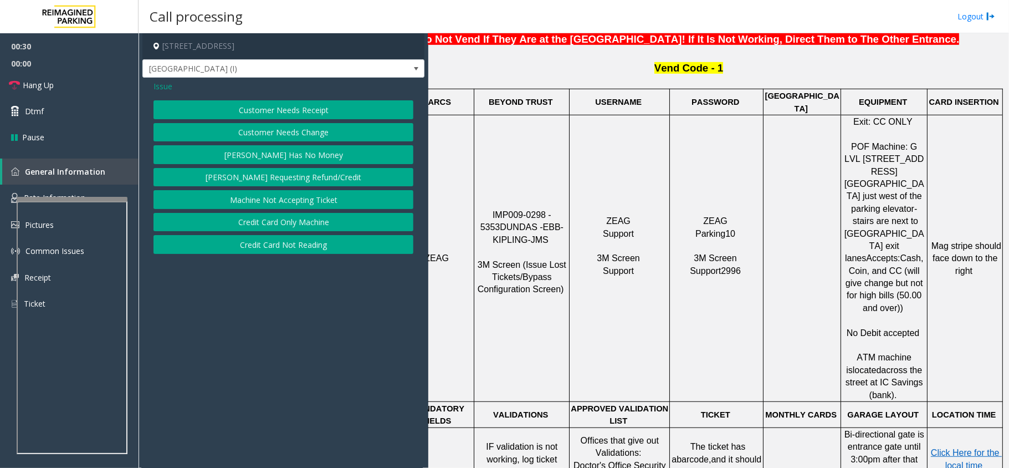
click at [302, 135] on button "Customer Needs Change" at bounding box center [284, 132] width 260 height 19
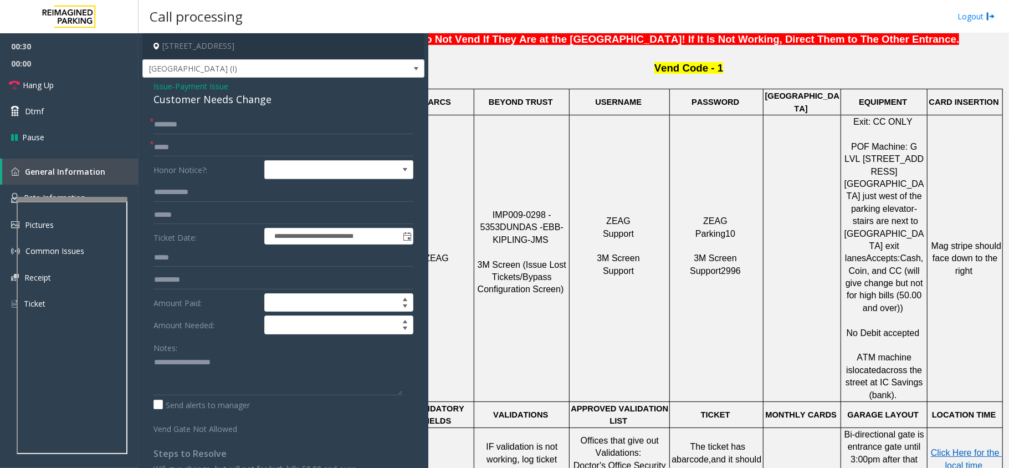
click at [213, 83] on span "Payment Issue" at bounding box center [201, 86] width 53 height 12
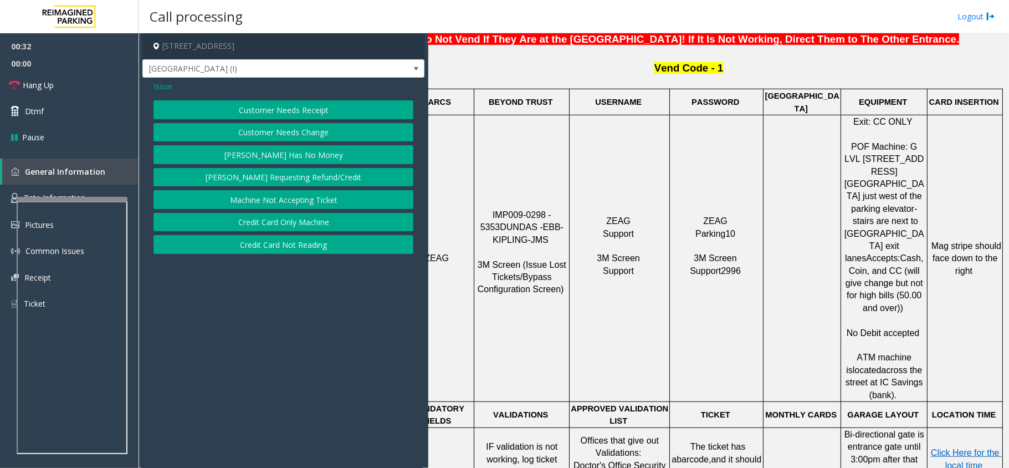
click at [273, 245] on button "Credit Card Not Reading" at bounding box center [284, 244] width 260 height 19
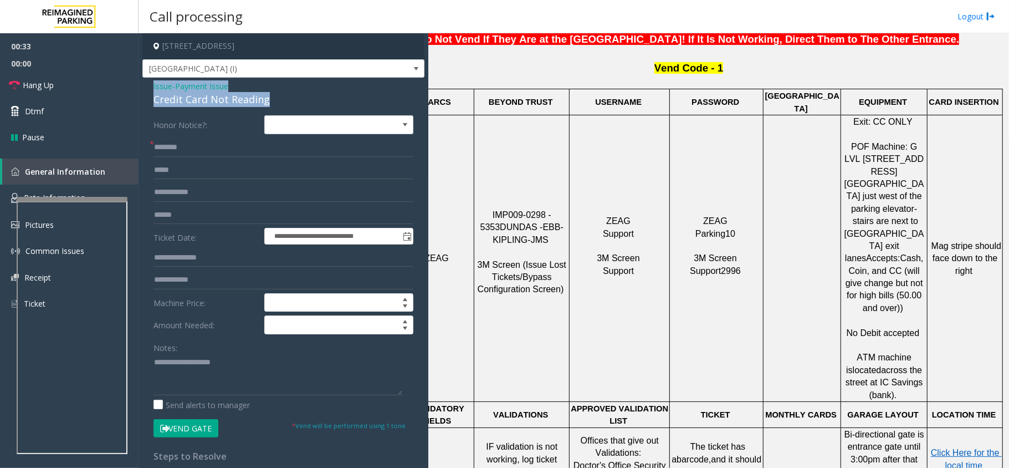
drag, startPoint x: 277, startPoint y: 102, endPoint x: 147, endPoint y: 87, distance: 130.5
click at [147, 87] on div "**********" at bounding box center [283, 324] width 282 height 492
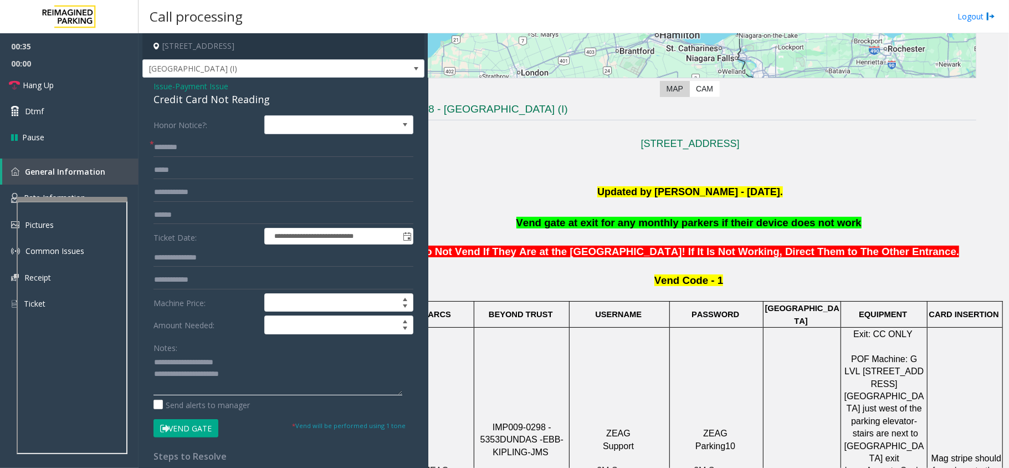
scroll to position [222, 39]
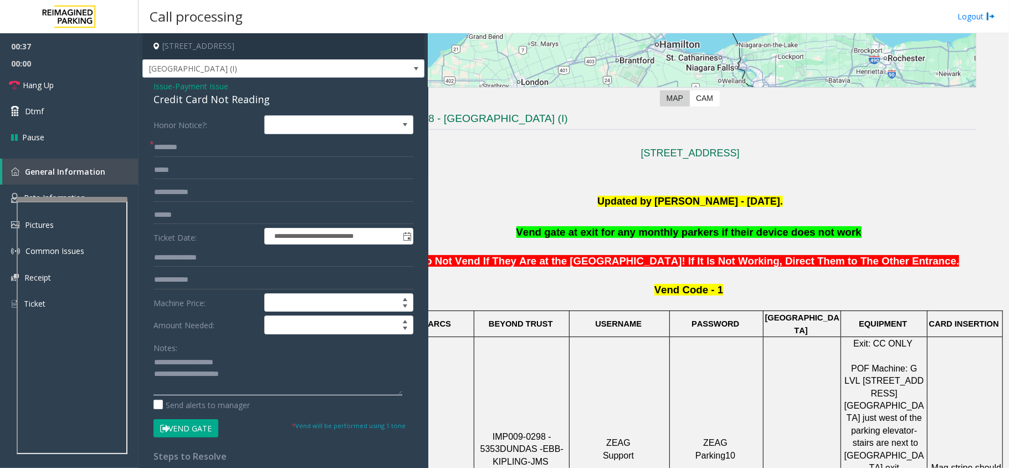
type textarea "**********"
click at [198, 149] on input "text" at bounding box center [284, 147] width 260 height 19
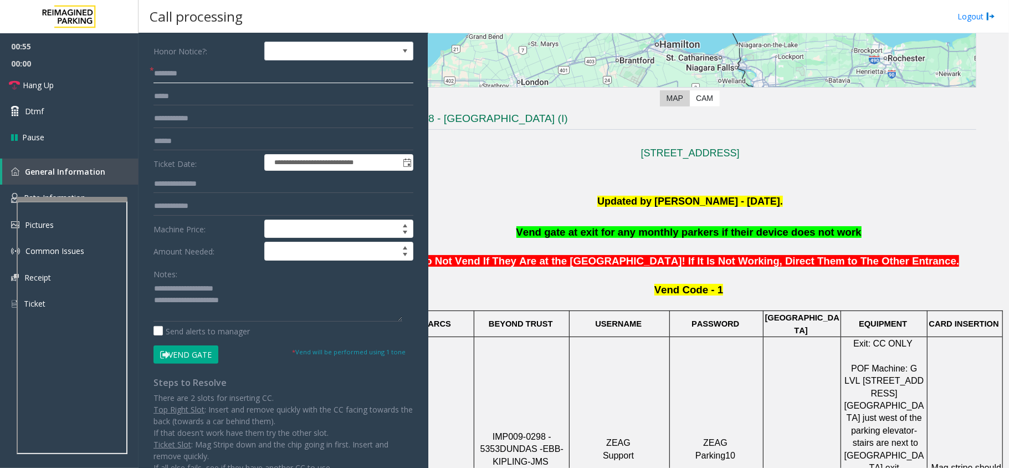
scroll to position [295, 39]
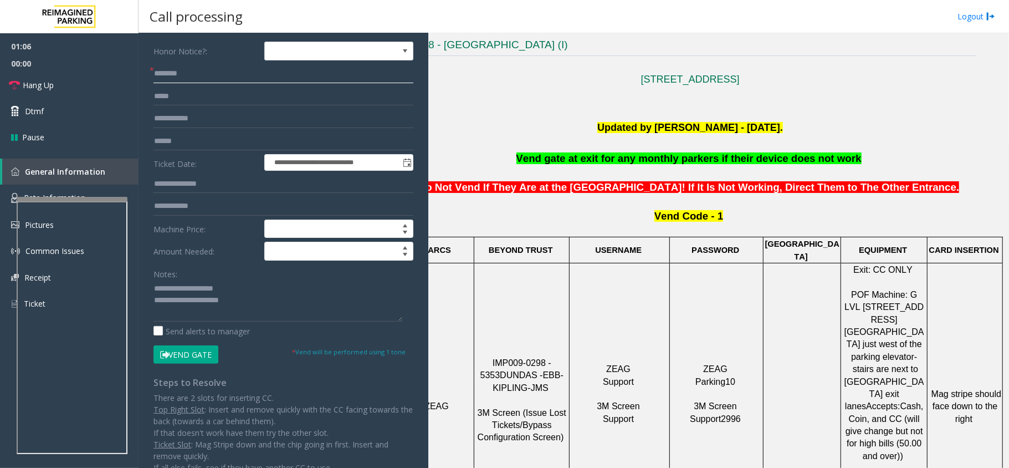
click at [196, 74] on input "text" at bounding box center [284, 73] width 260 height 19
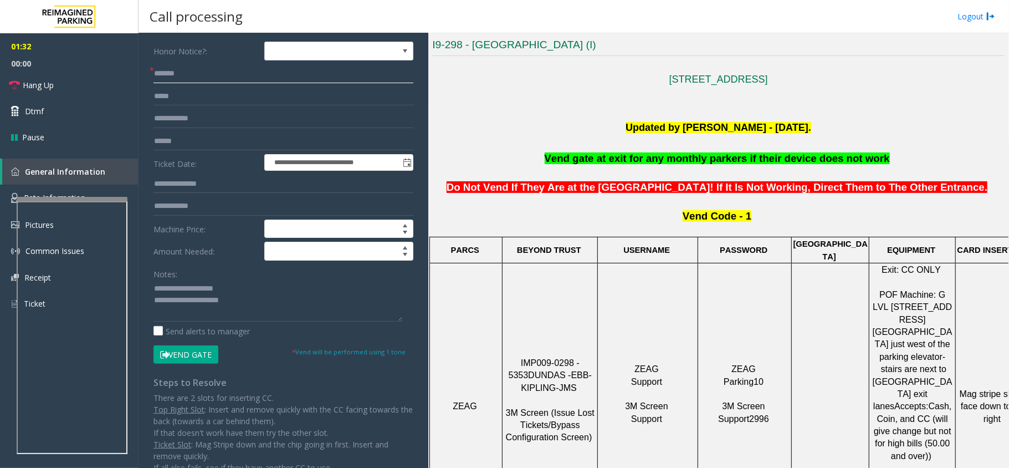
type input "*******"
click at [195, 366] on div "**********" at bounding box center [283, 263] width 277 height 443
click at [207, 351] on button "Vend Gate" at bounding box center [186, 354] width 65 height 19
click at [260, 303] on textarea at bounding box center [278, 301] width 249 height 42
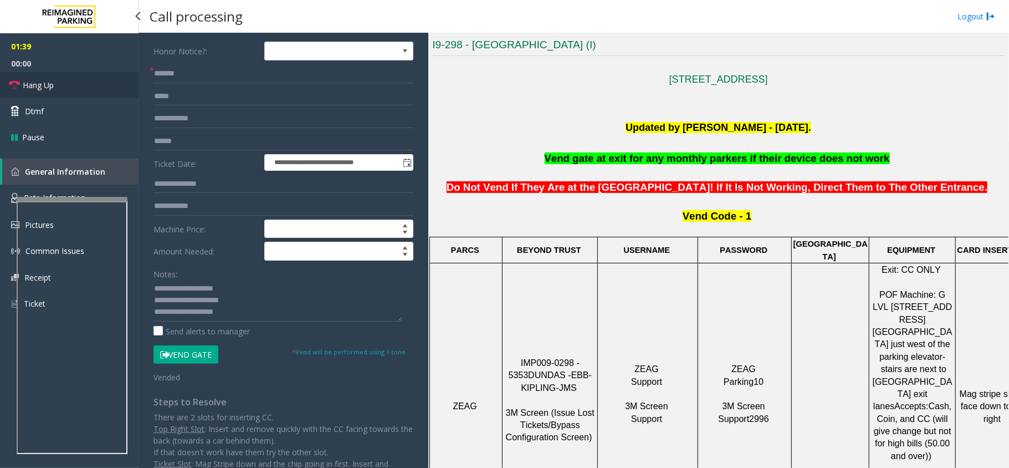
click at [72, 85] on link "Hang Up" at bounding box center [69, 85] width 139 height 26
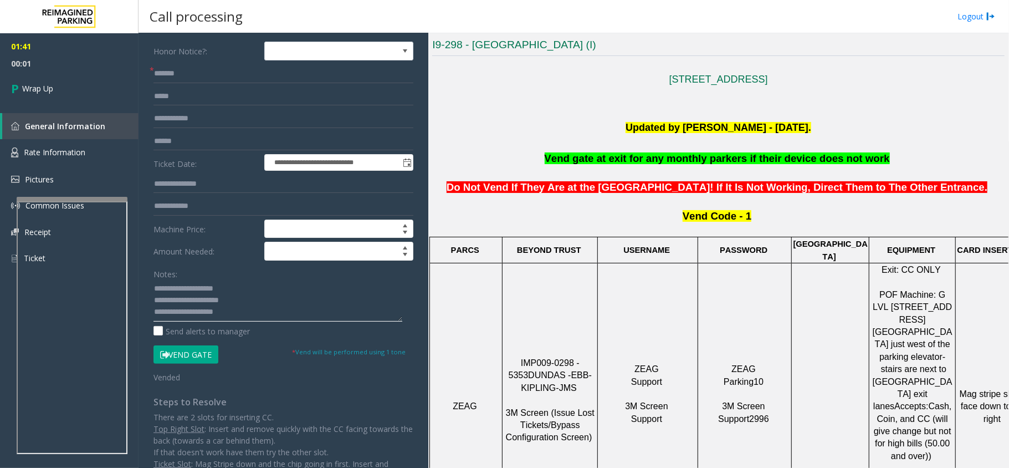
drag, startPoint x: 245, startPoint y: 313, endPoint x: 168, endPoint y: 313, distance: 76.5
click at [168, 313] on textarea at bounding box center [278, 301] width 249 height 42
paste textarea "**********"
type textarea "**********"
click at [78, 87] on link "Wrap Up" at bounding box center [69, 88] width 139 height 33
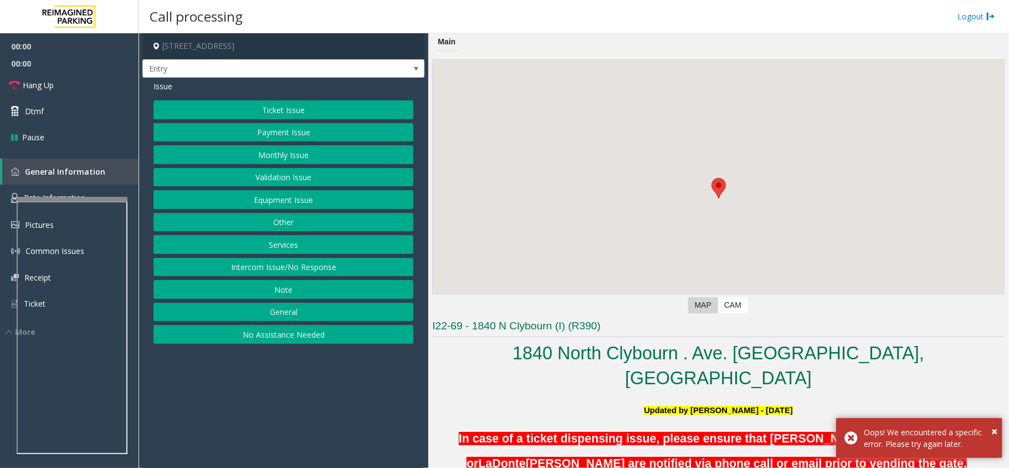
scroll to position [443, 0]
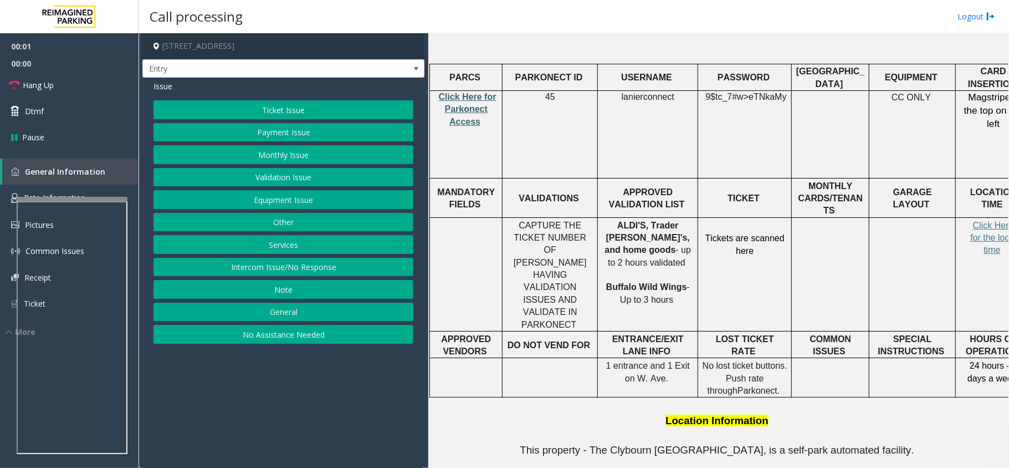
click at [475, 92] on span "Click Here for Parkonect Access" at bounding box center [468, 109] width 58 height 34
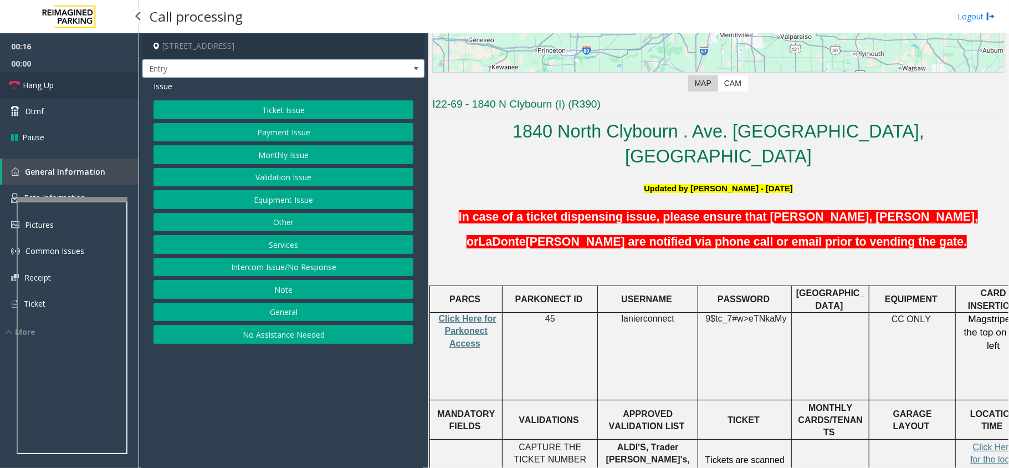
click at [63, 82] on link "Hang Up" at bounding box center [69, 85] width 139 height 26
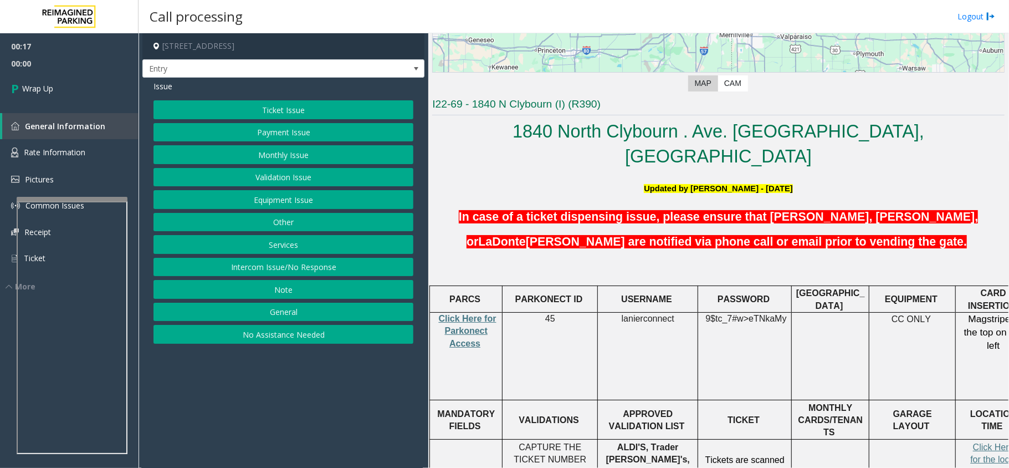
click at [304, 196] on button "Equipment Issue" at bounding box center [284, 199] width 260 height 19
click at [288, 157] on button "Out of Tickets" at bounding box center [284, 154] width 260 height 19
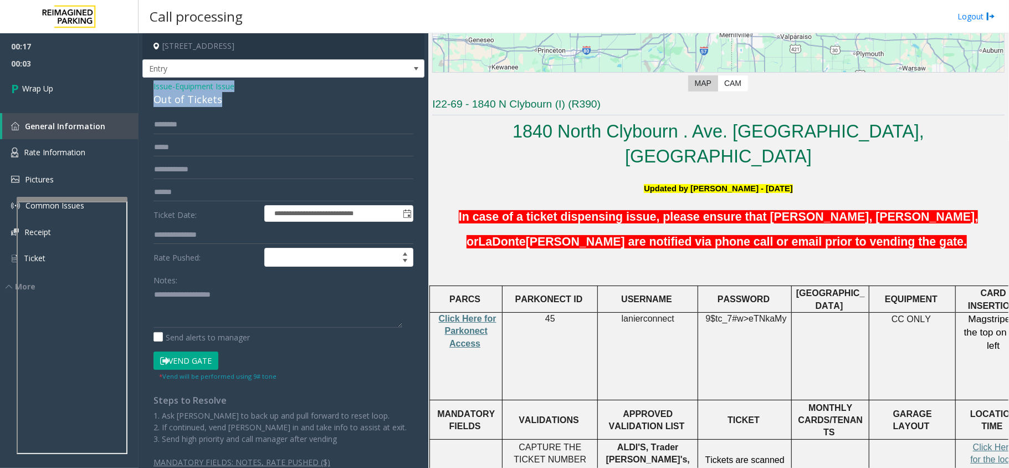
drag, startPoint x: 229, startPoint y: 102, endPoint x: 144, endPoint y: 83, distance: 86.9
click at [147, 80] on div "**********" at bounding box center [283, 284] width 282 height 413
click at [241, 325] on textarea at bounding box center [278, 307] width 249 height 42
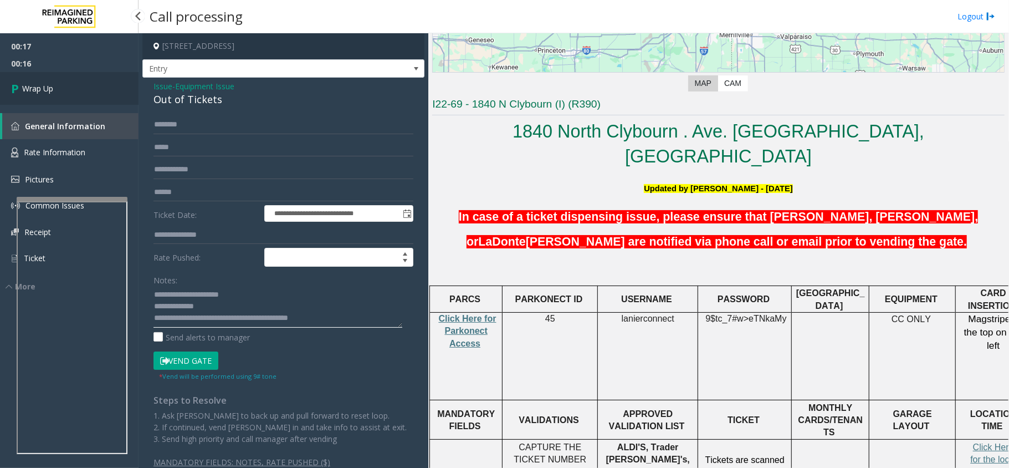
type textarea "**********"
click at [79, 98] on link "Wrap Up" at bounding box center [69, 88] width 139 height 33
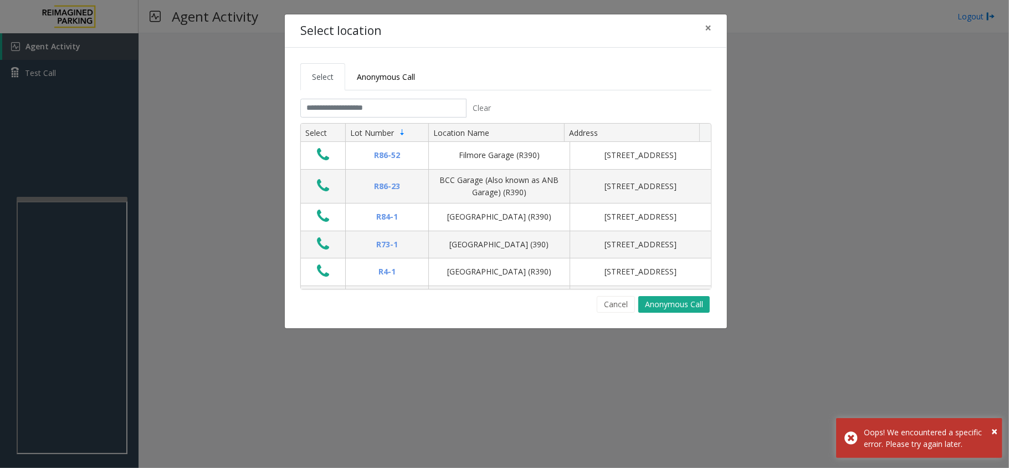
click at [381, 117] on div "Clear" at bounding box center [398, 108] width 197 height 19
click at [384, 114] on input "text" at bounding box center [383, 108] width 166 height 19
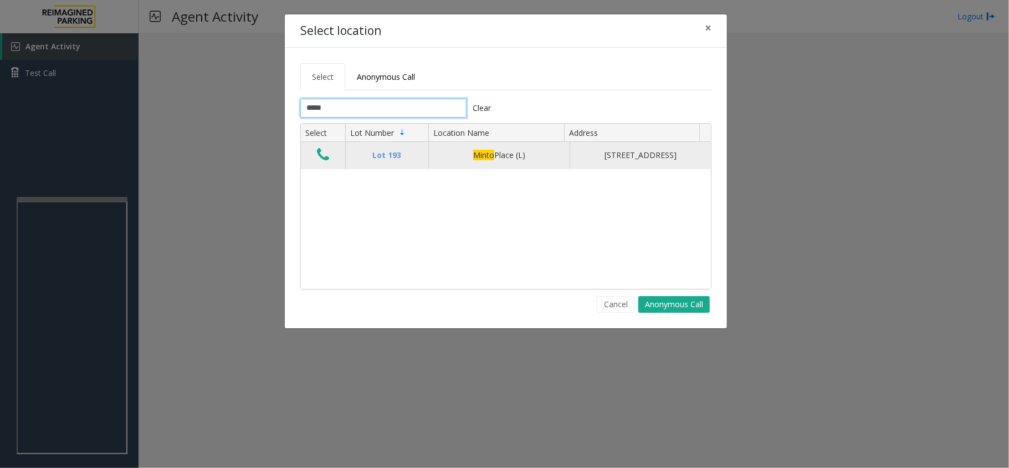
type input "*****"
click at [329, 161] on icon "Data table" at bounding box center [323, 155] width 12 height 16
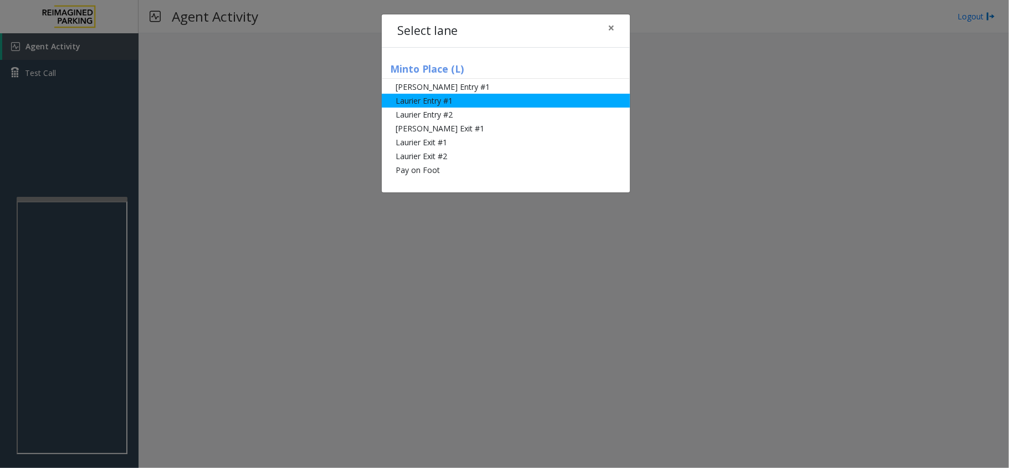
click at [462, 101] on li "Laurier Entry #1" at bounding box center [506, 101] width 248 height 14
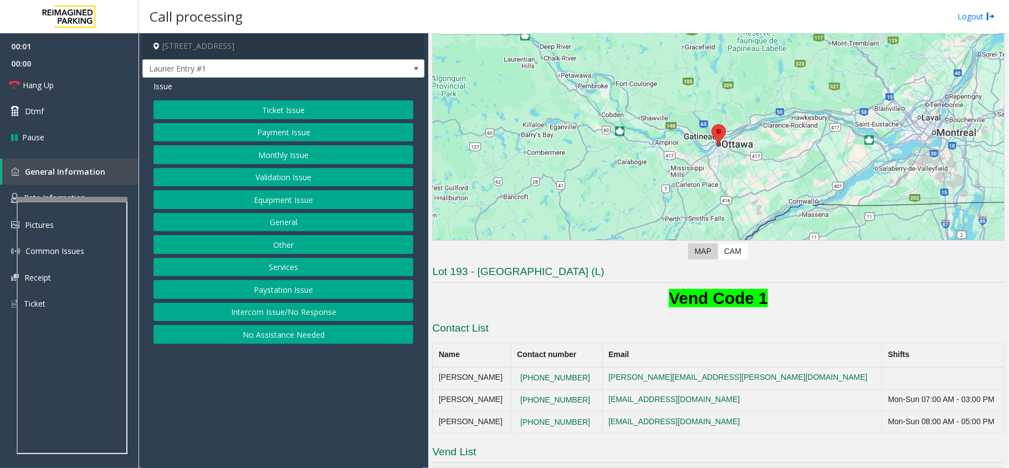
scroll to position [147, 0]
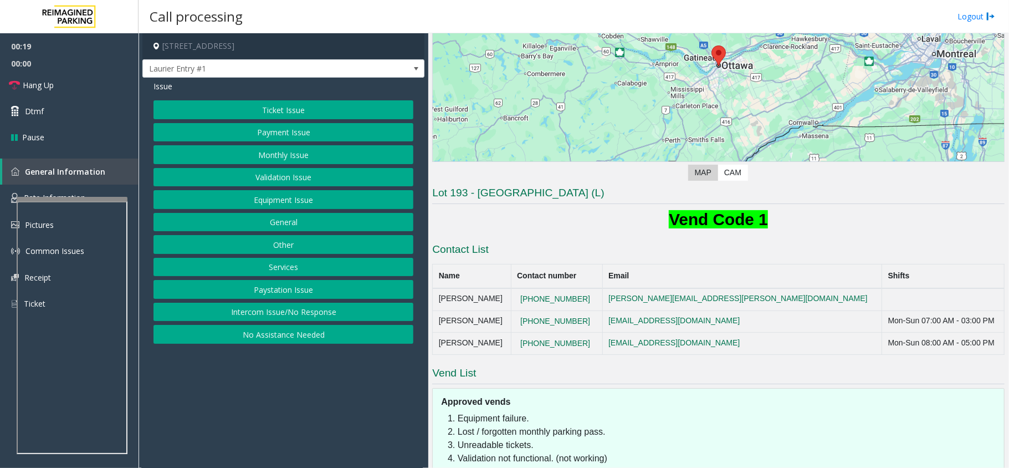
click at [258, 54] on h4 "[STREET_ADDRESS]" at bounding box center [283, 46] width 282 height 26
click at [260, 71] on span "Laurier Entry #1" at bounding box center [255, 69] width 225 height 18
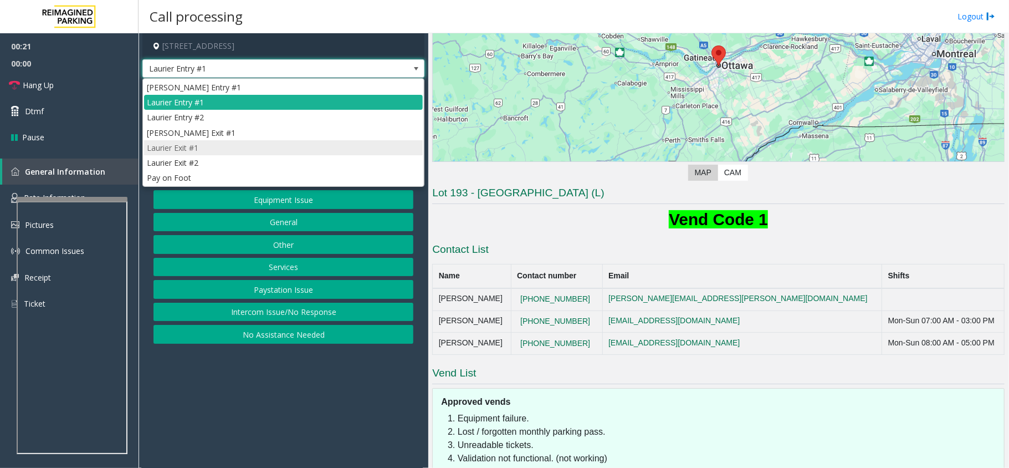
click at [225, 147] on li "Laurier Exit #1" at bounding box center [283, 147] width 279 height 15
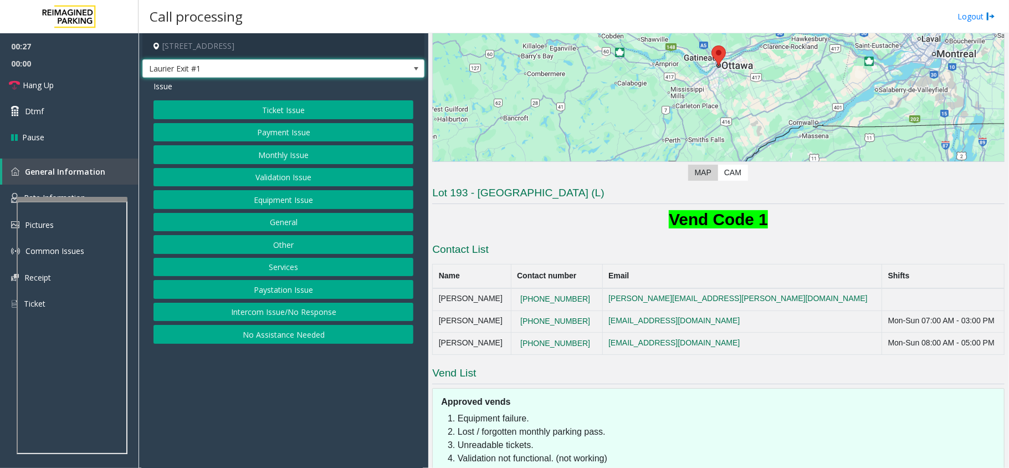
click at [288, 136] on button "Payment Issue" at bounding box center [284, 132] width 260 height 19
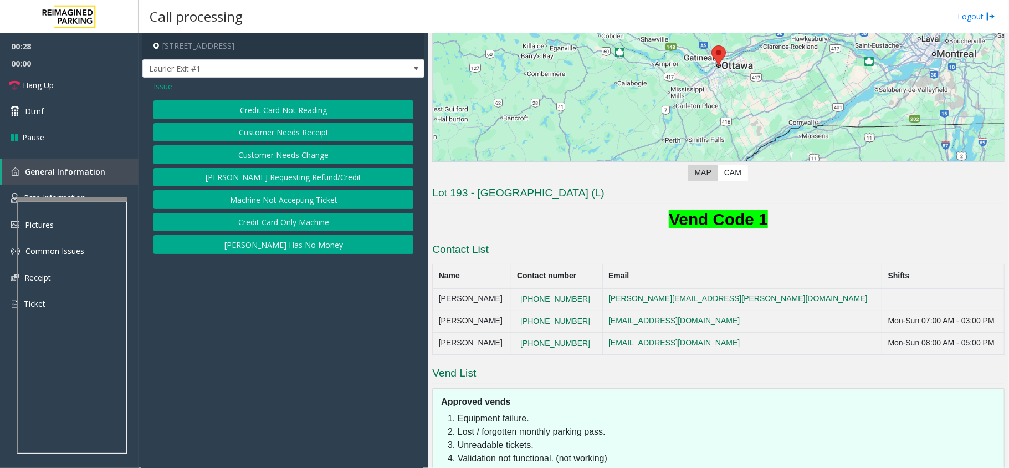
click at [289, 105] on button "Credit Card Not Reading" at bounding box center [284, 109] width 260 height 19
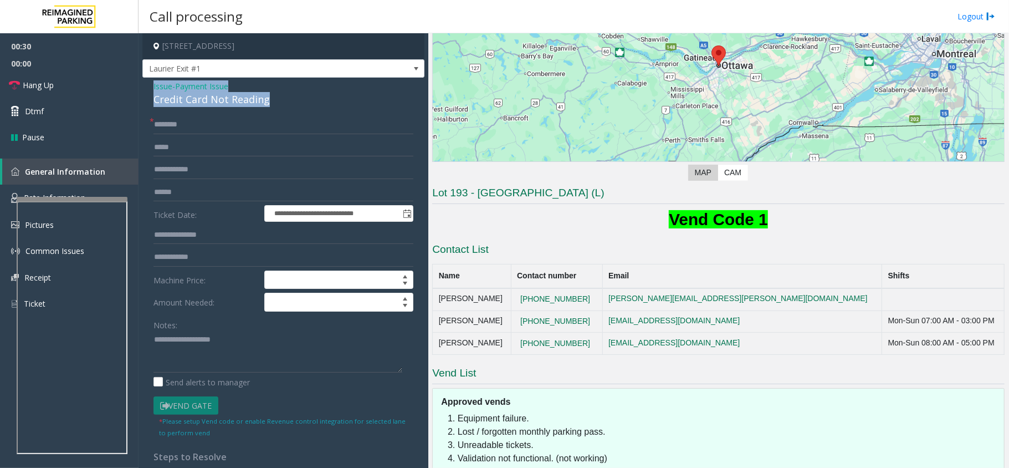
drag, startPoint x: 274, startPoint y: 99, endPoint x: 147, endPoint y: 86, distance: 126.9
click at [147, 86] on div "**********" at bounding box center [283, 353] width 282 height 551
click at [290, 355] on textarea at bounding box center [278, 352] width 249 height 42
click at [273, 357] on textarea at bounding box center [278, 352] width 249 height 42
type textarea "**********"
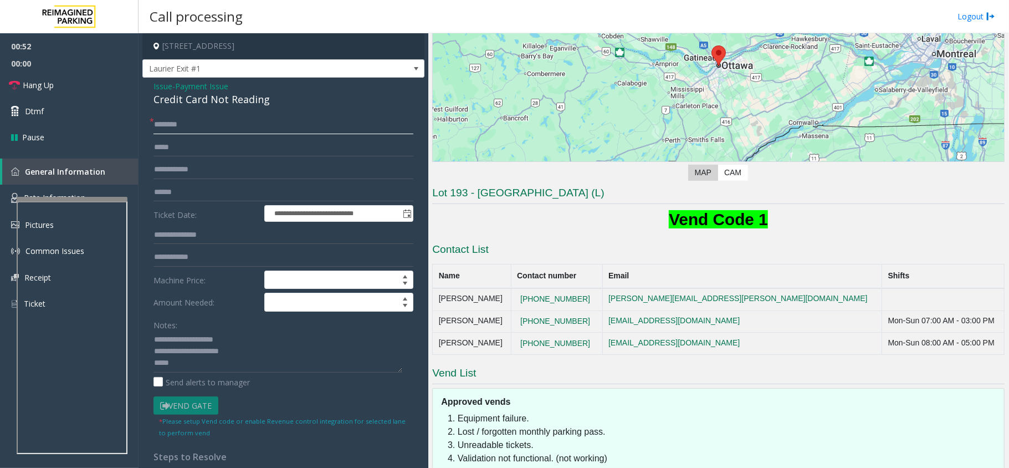
click at [231, 117] on input "text" at bounding box center [284, 124] width 260 height 19
click at [231, 117] on input "******" at bounding box center [284, 124] width 260 height 19
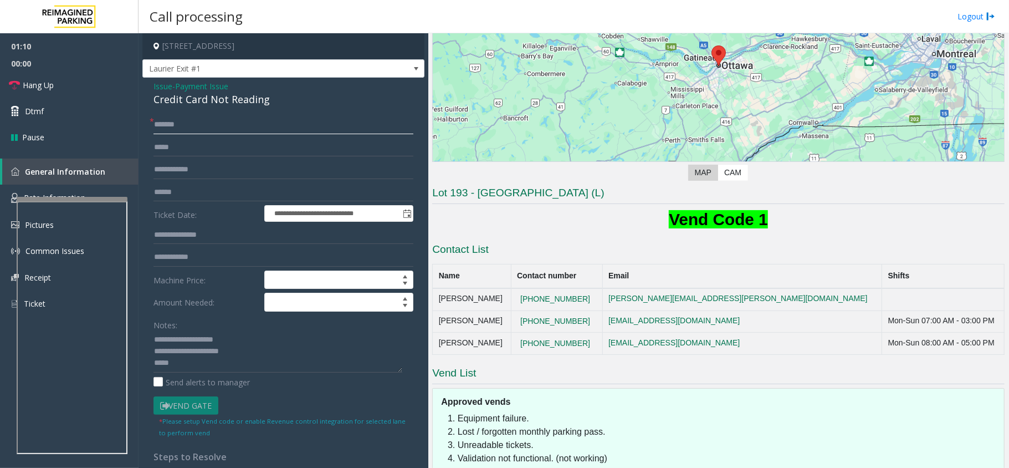
click at [231, 117] on input "******" at bounding box center [284, 124] width 260 height 19
type input "******"
click at [191, 111] on div "**********" at bounding box center [283, 353] width 282 height 551
click at [231, 369] on textarea at bounding box center [278, 352] width 249 height 42
click at [55, 120] on link "Dtmf" at bounding box center [69, 111] width 139 height 26
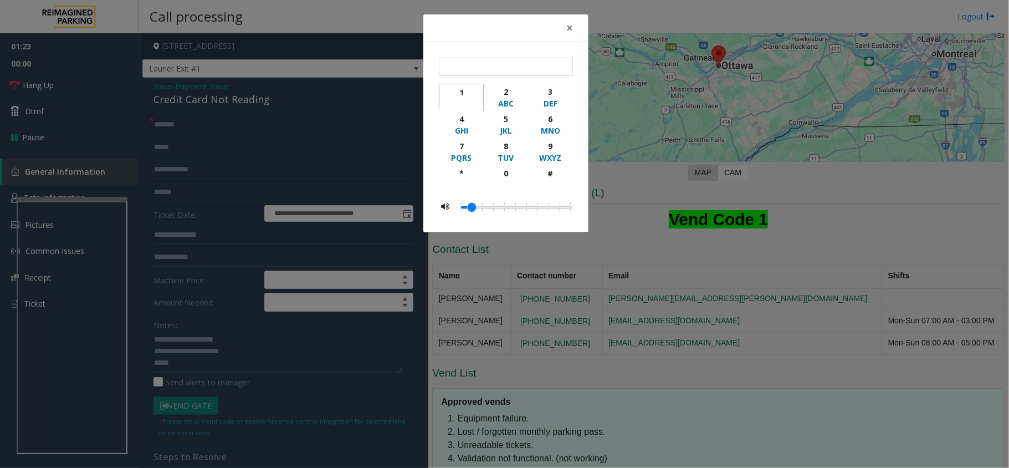
click at [462, 89] on div "1" at bounding box center [461, 92] width 30 height 12
type input "*"
click at [246, 366] on div "× * 1 2 ABC 3 DEF 4 GHI 5 JKL 6 MNO 7 PQRS 8 TUV 9 WXYZ * 0 #" at bounding box center [504, 234] width 1009 height 468
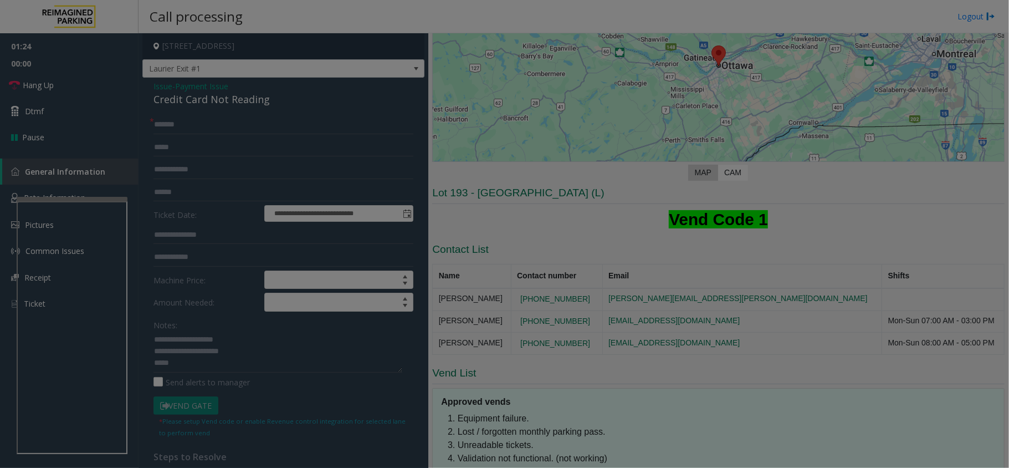
click at [231, 365] on body "**********" at bounding box center [504, 234] width 1009 height 468
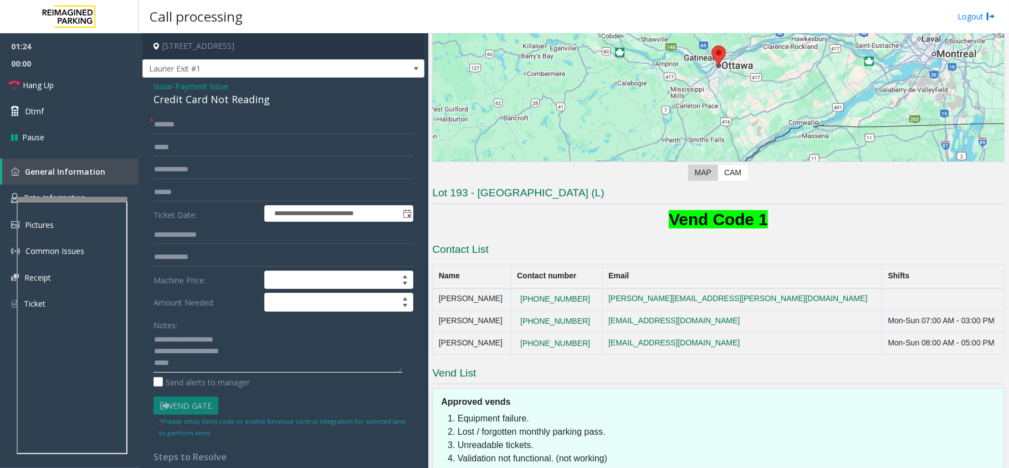
click at [193, 368] on textarea at bounding box center [278, 352] width 249 height 42
click at [255, 366] on textarea at bounding box center [278, 352] width 249 height 42
paste textarea "**********"
type textarea "**********"
click at [52, 94] on link "Hang Up" at bounding box center [69, 85] width 139 height 26
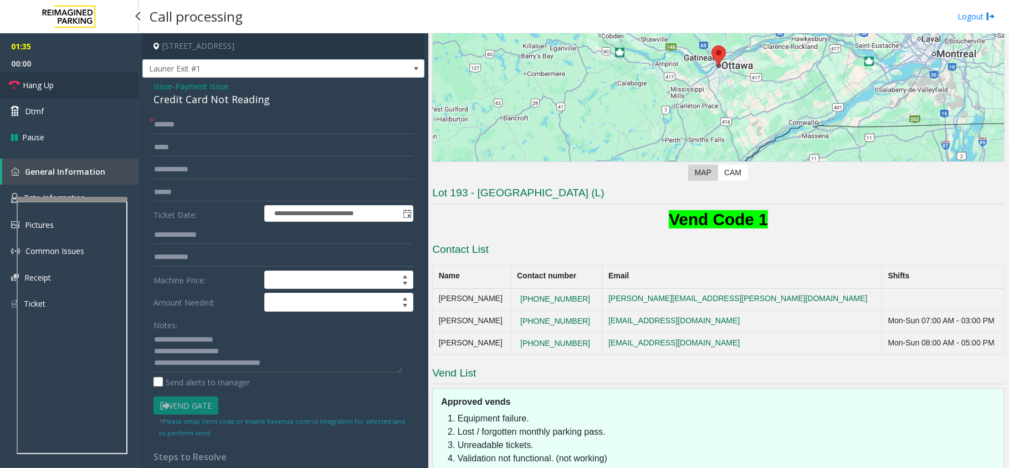
click at [52, 94] on link "Hang Up" at bounding box center [69, 85] width 139 height 26
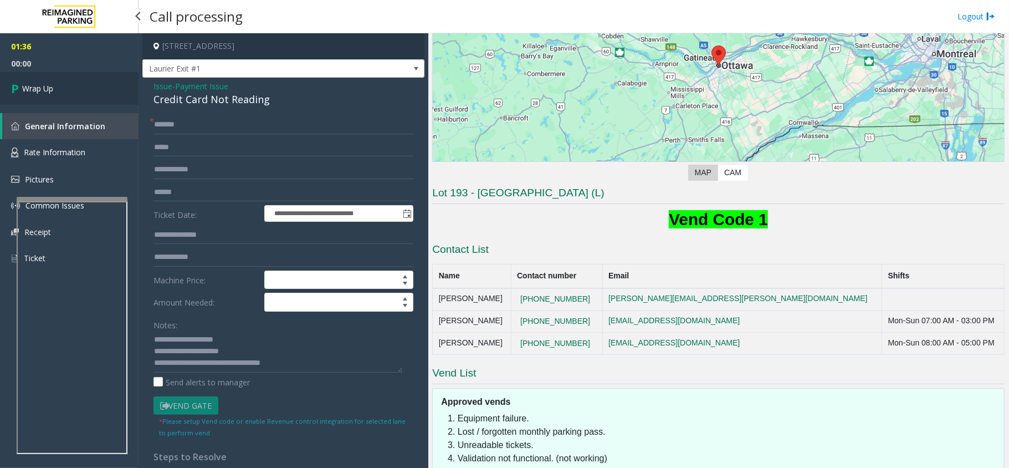
click at [52, 94] on span "Wrap Up" at bounding box center [37, 89] width 31 height 12
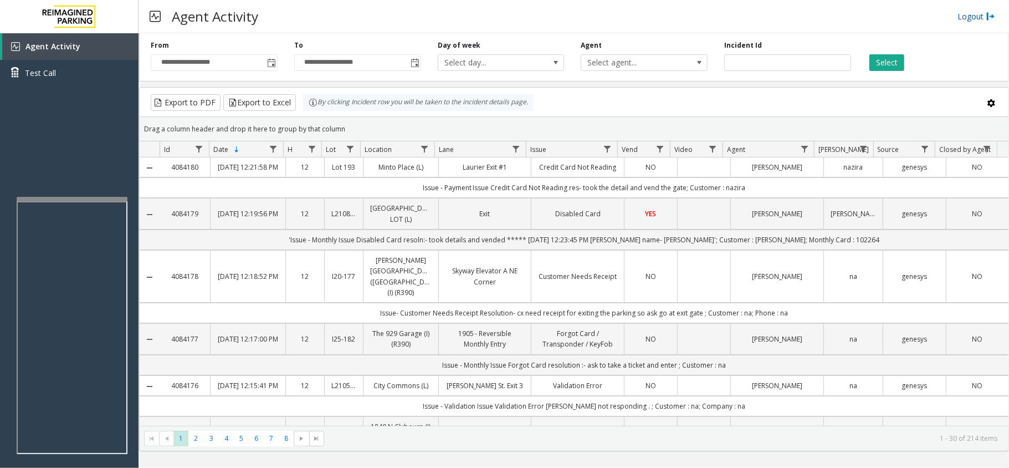
click at [987, 18] on img at bounding box center [990, 17] width 9 height 12
